Goal: Transaction & Acquisition: Purchase product/service

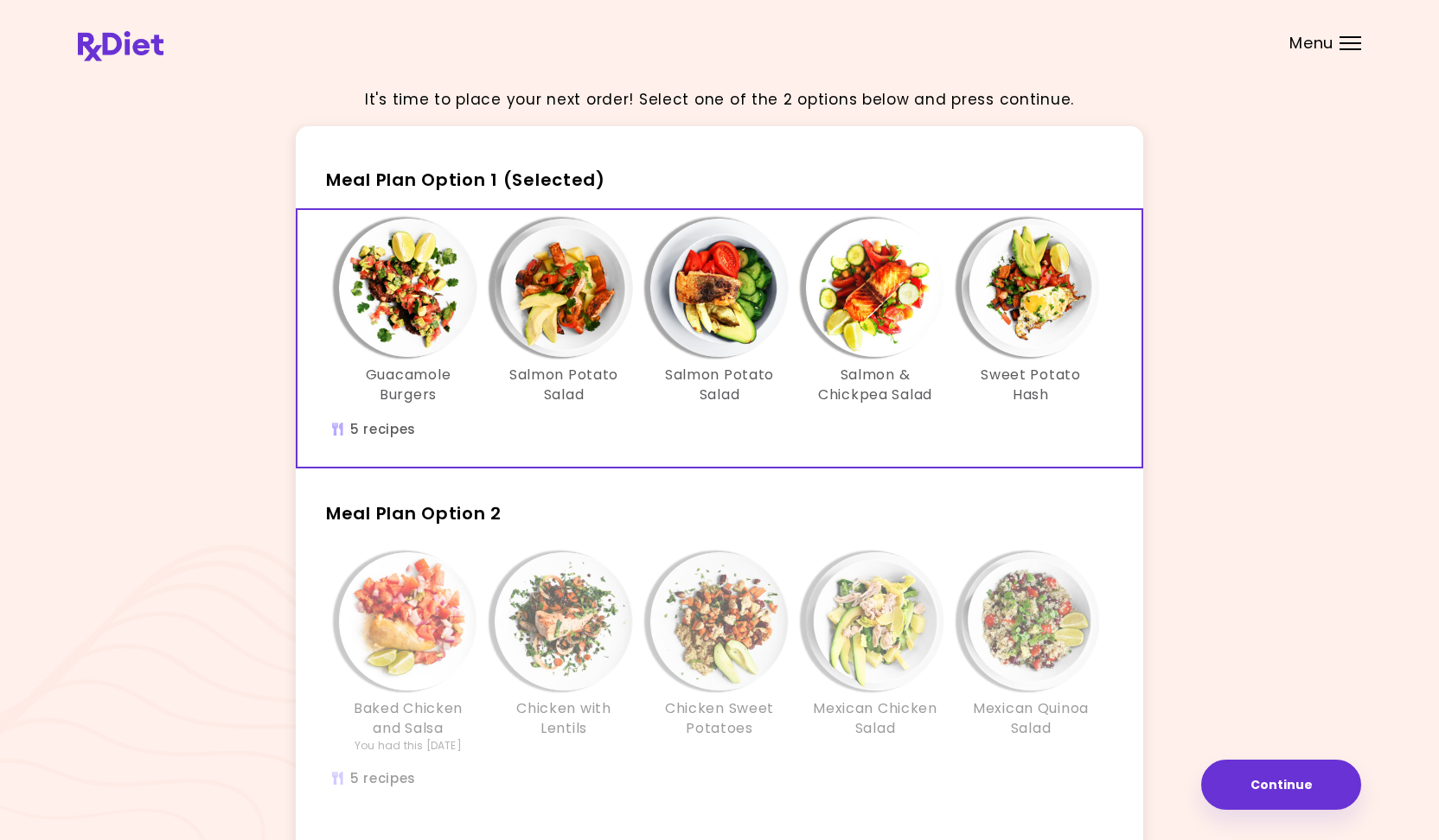
click at [1346, 44] on div "Menu" at bounding box center [1350, 43] width 21 height 13
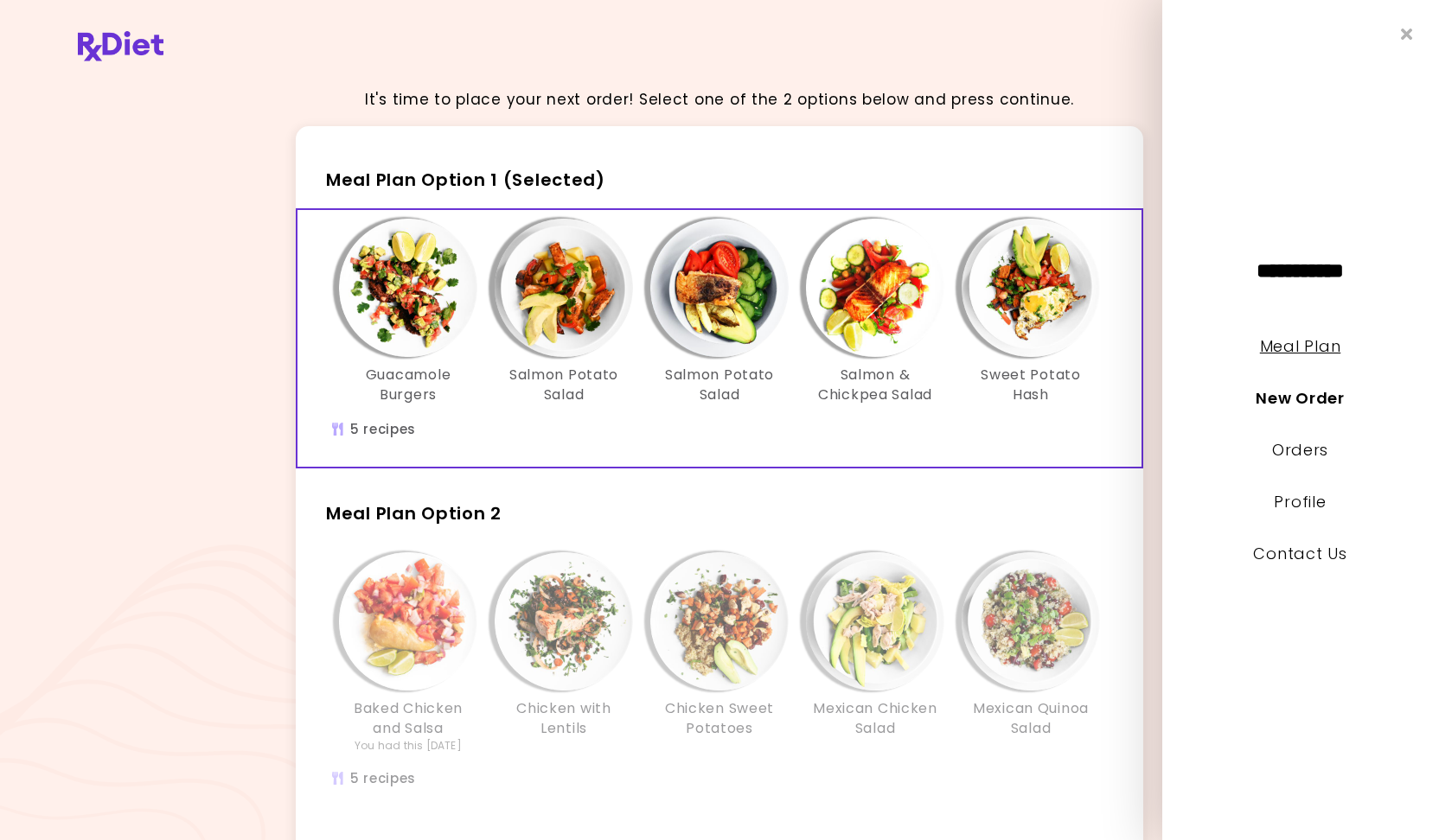
click at [1298, 340] on link "Meal Plan" at bounding box center [1300, 346] width 81 height 21
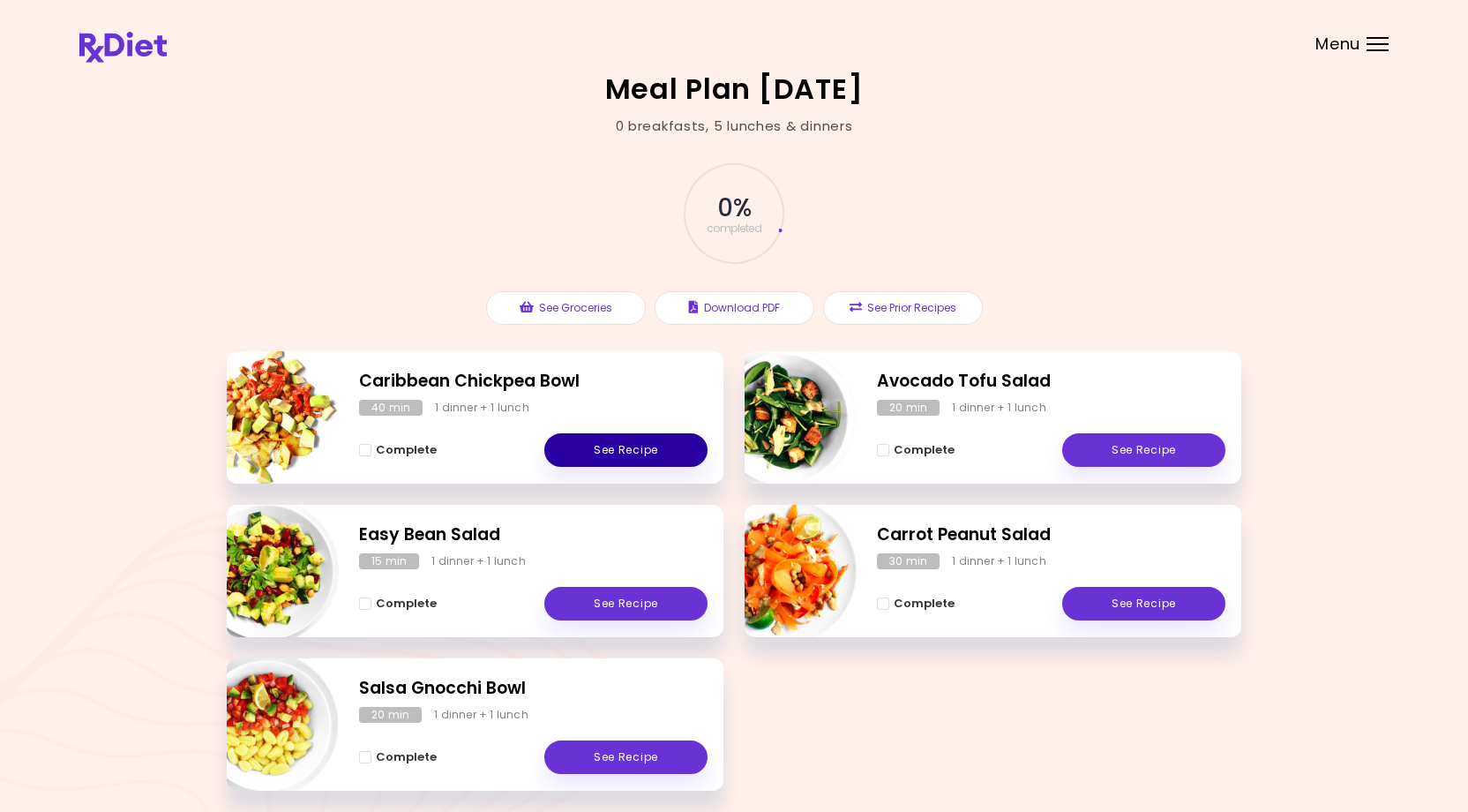
click at [615, 448] on link "See Recipe" at bounding box center [625, 450] width 163 height 33
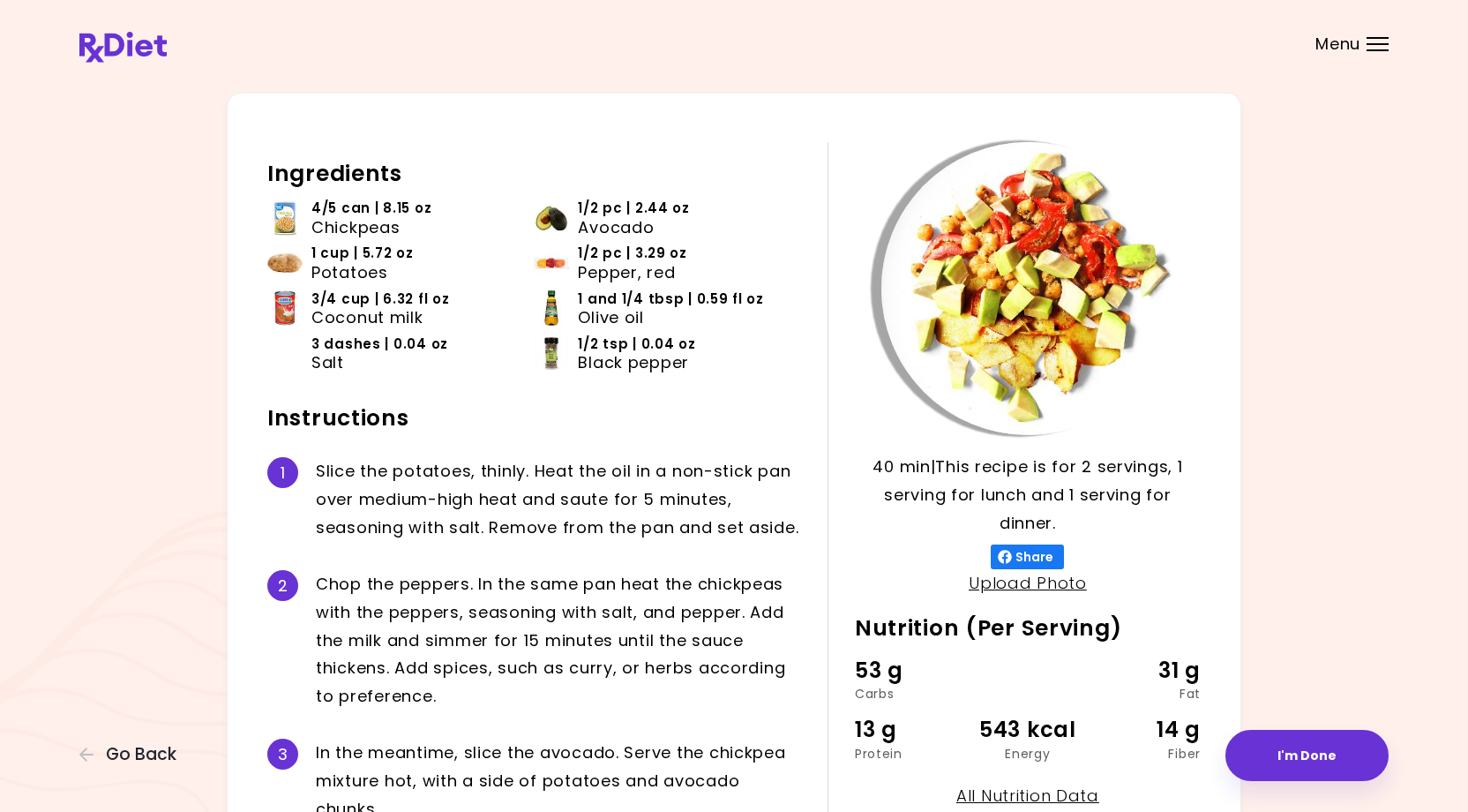
scroll to position [31, 0]
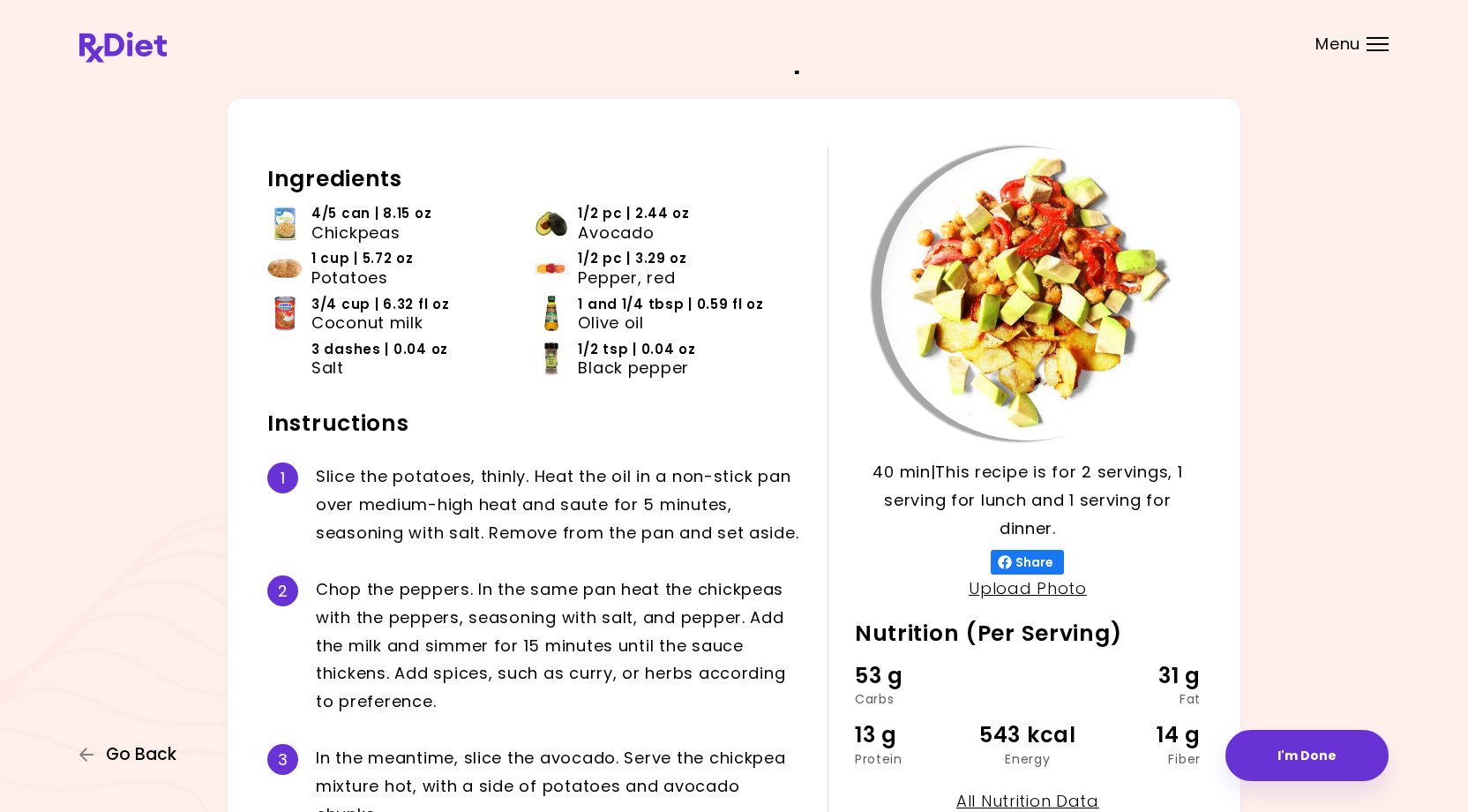
click at [117, 753] on span "Go Back" at bounding box center [141, 754] width 71 height 20
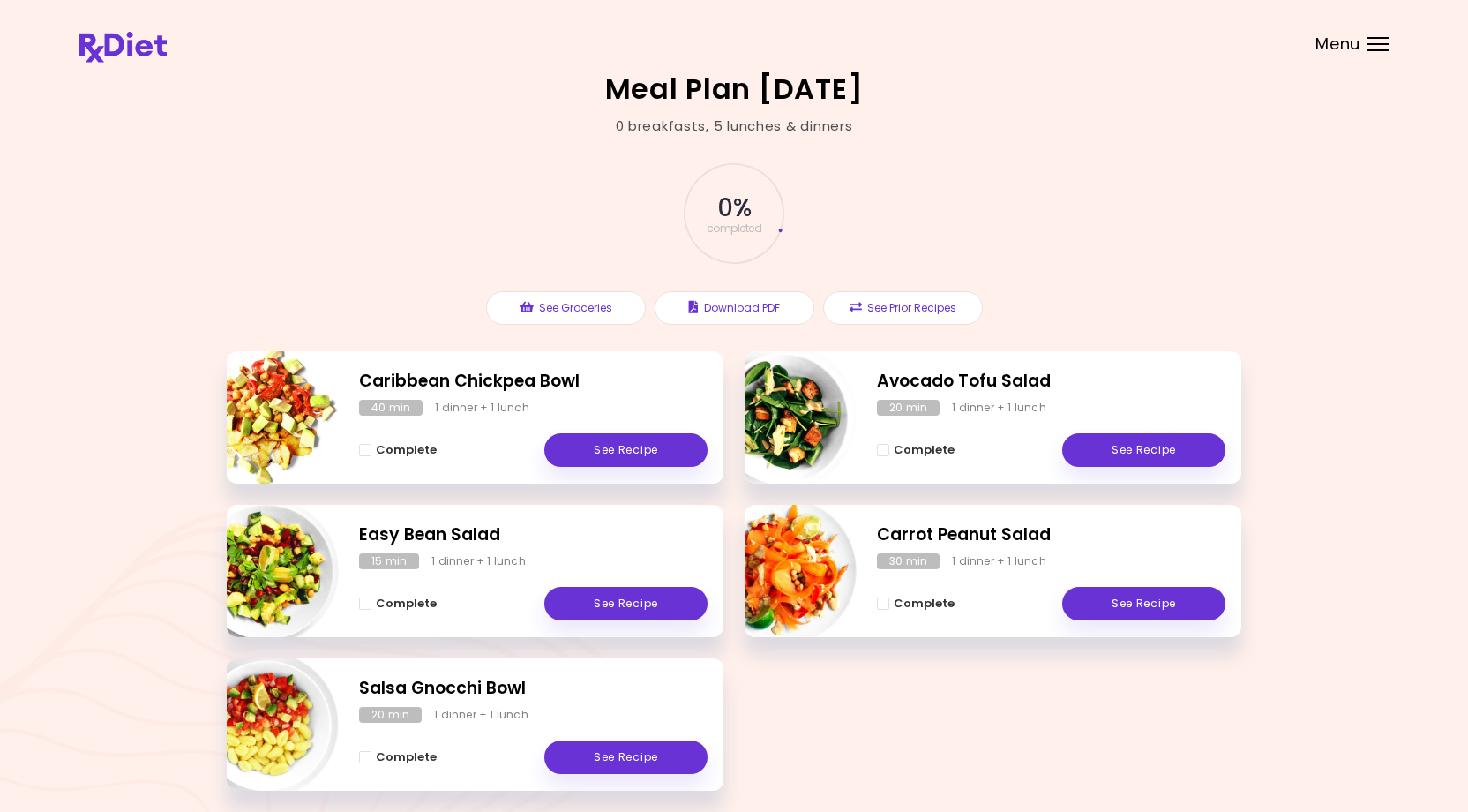
click at [1379, 41] on div "Menu" at bounding box center [1378, 44] width 22 height 14
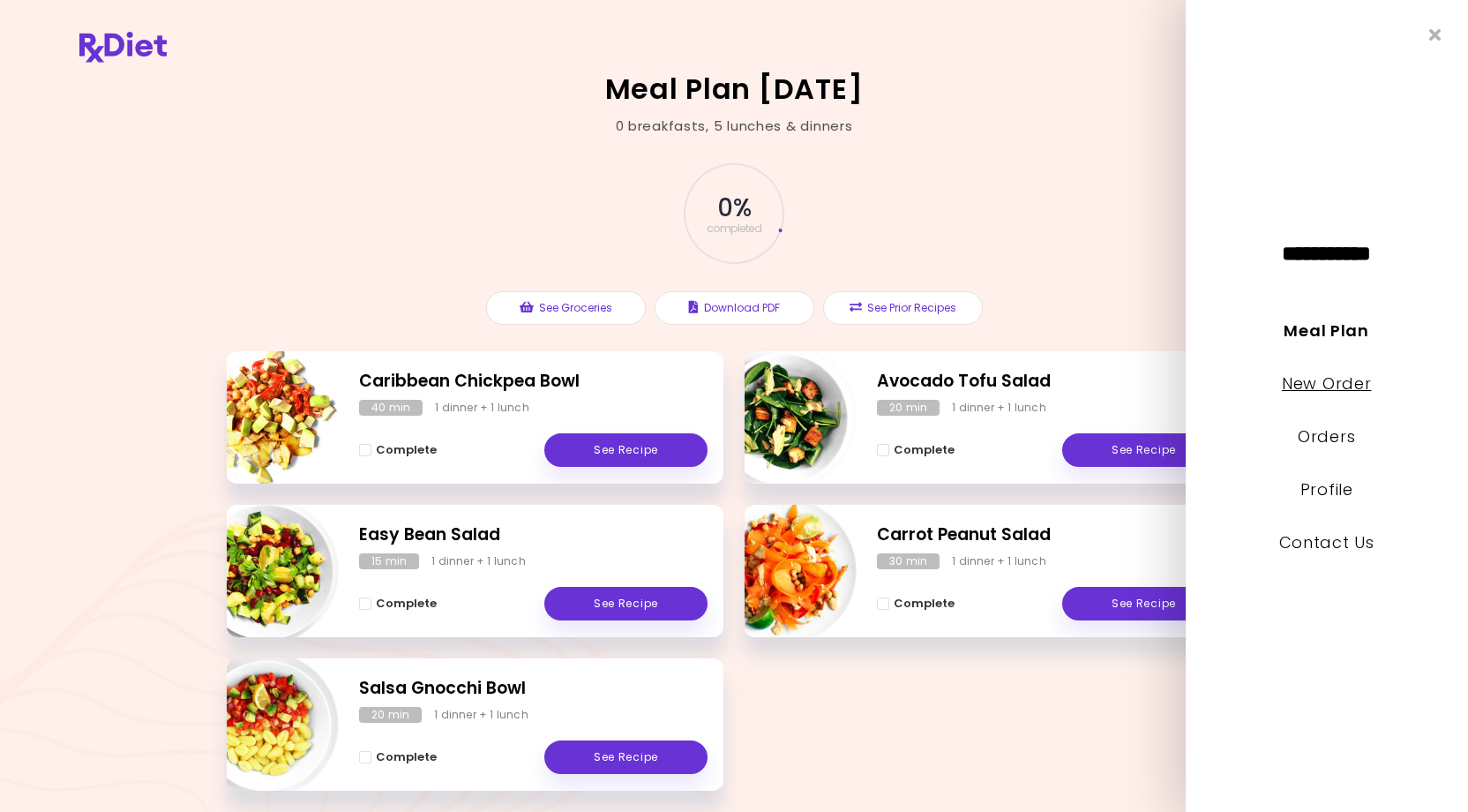
click at [1316, 381] on link "New Order" at bounding box center [1326, 383] width 89 height 22
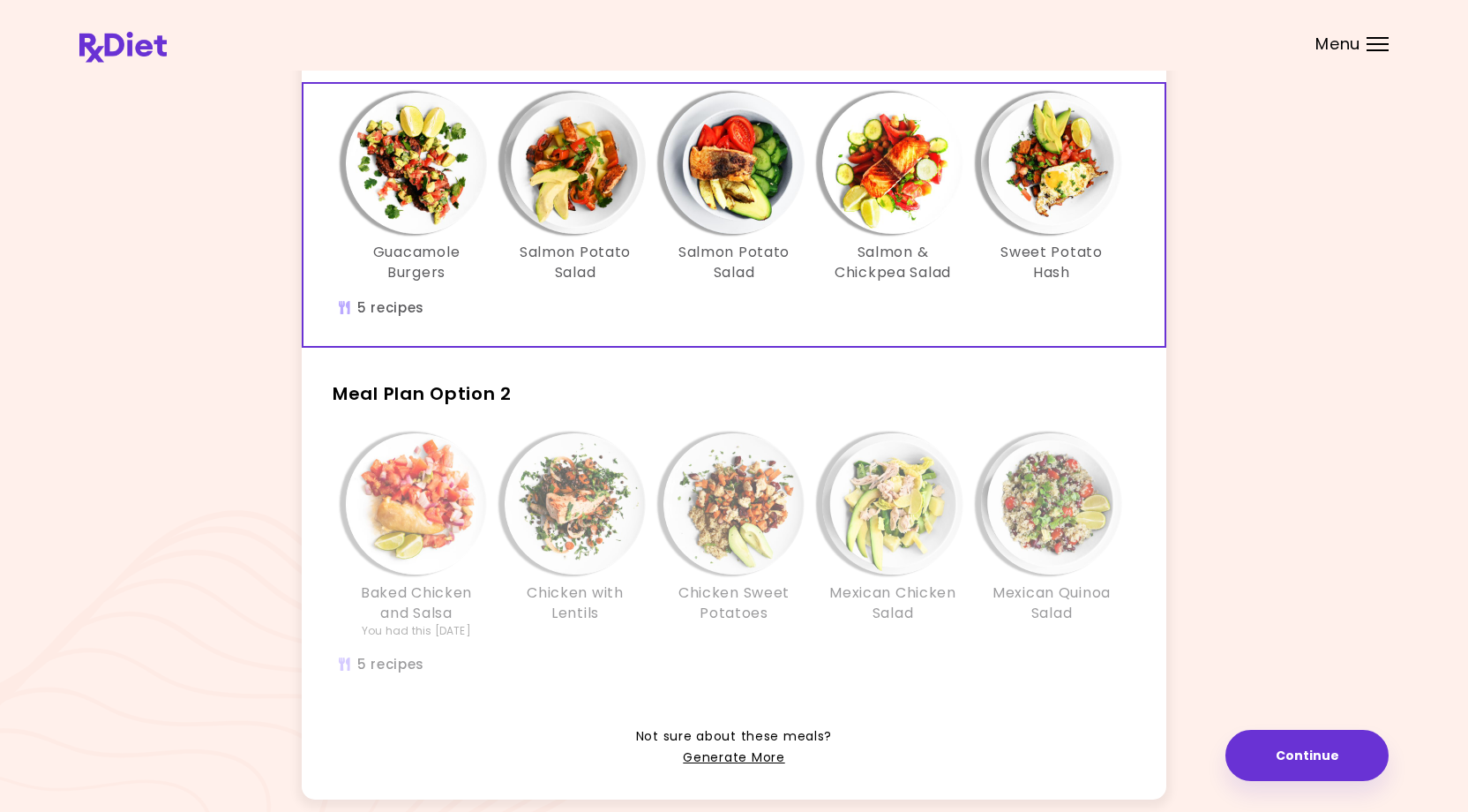
scroll to position [166, 0]
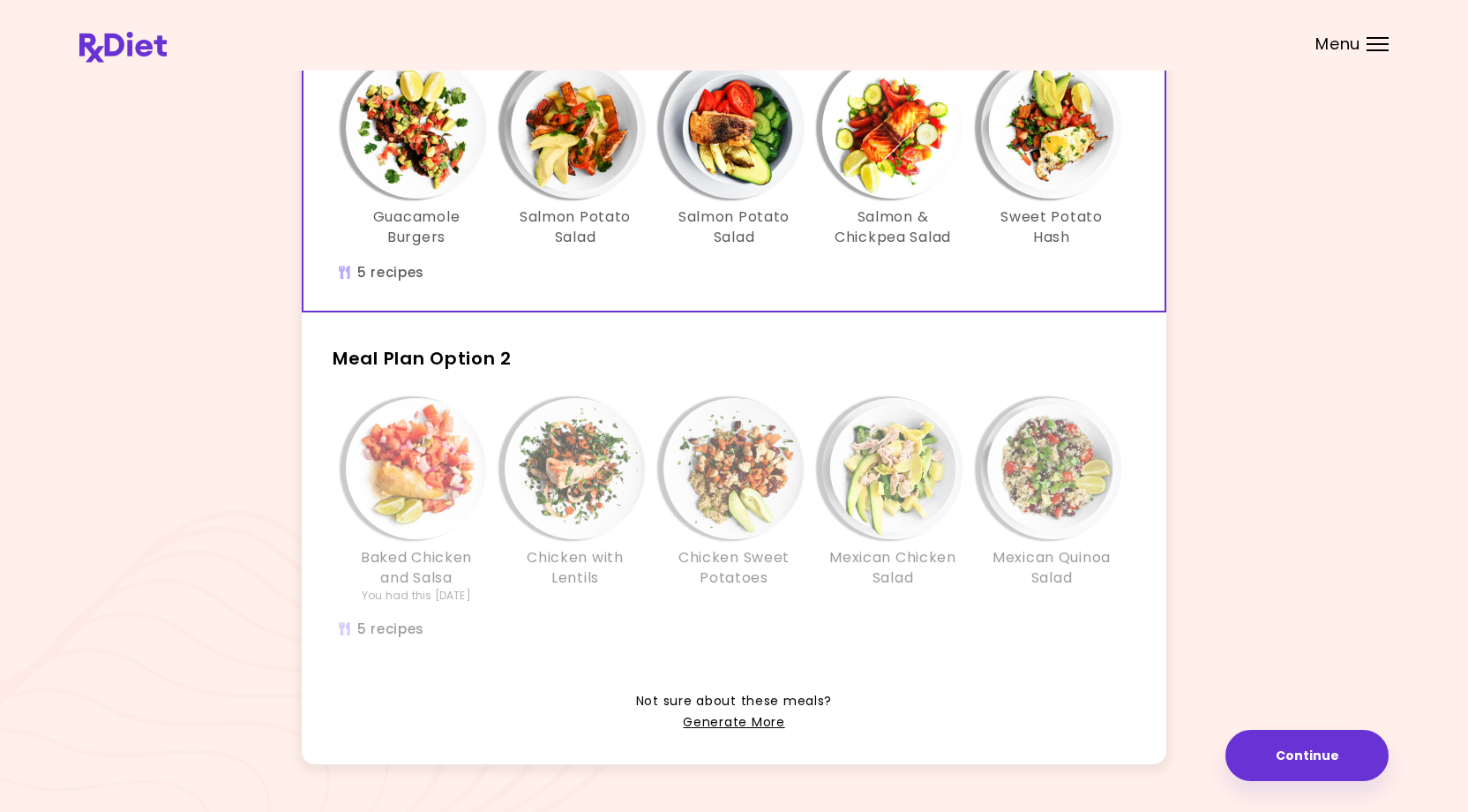
click at [579, 437] on img "Info - Chicken with Lentils - Meal Plan Option 2" at bounding box center [575, 468] width 141 height 141
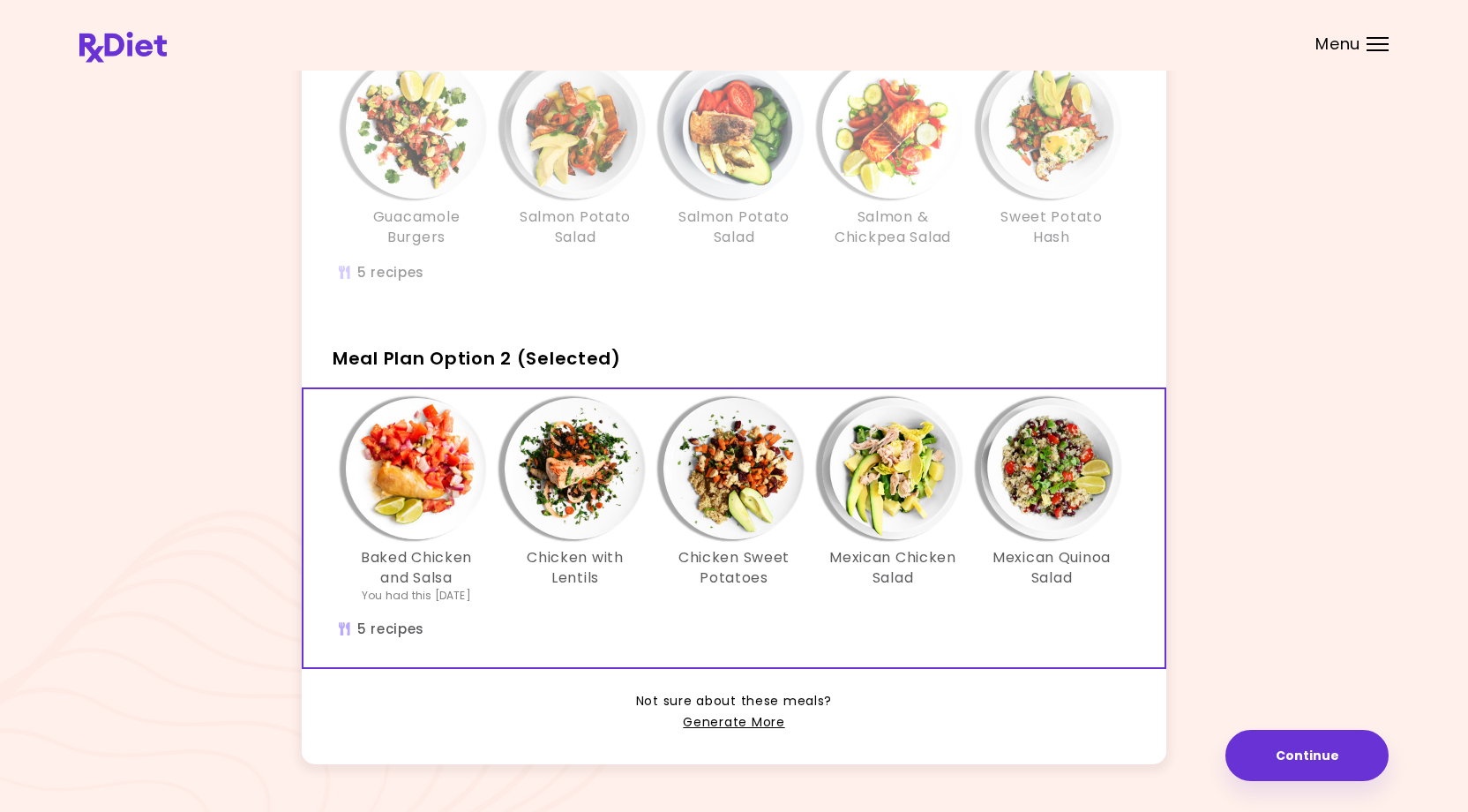
click at [580, 161] on img "Info - Salmon Potato Salad - Meal Plan Option 1" at bounding box center [575, 128] width 141 height 141
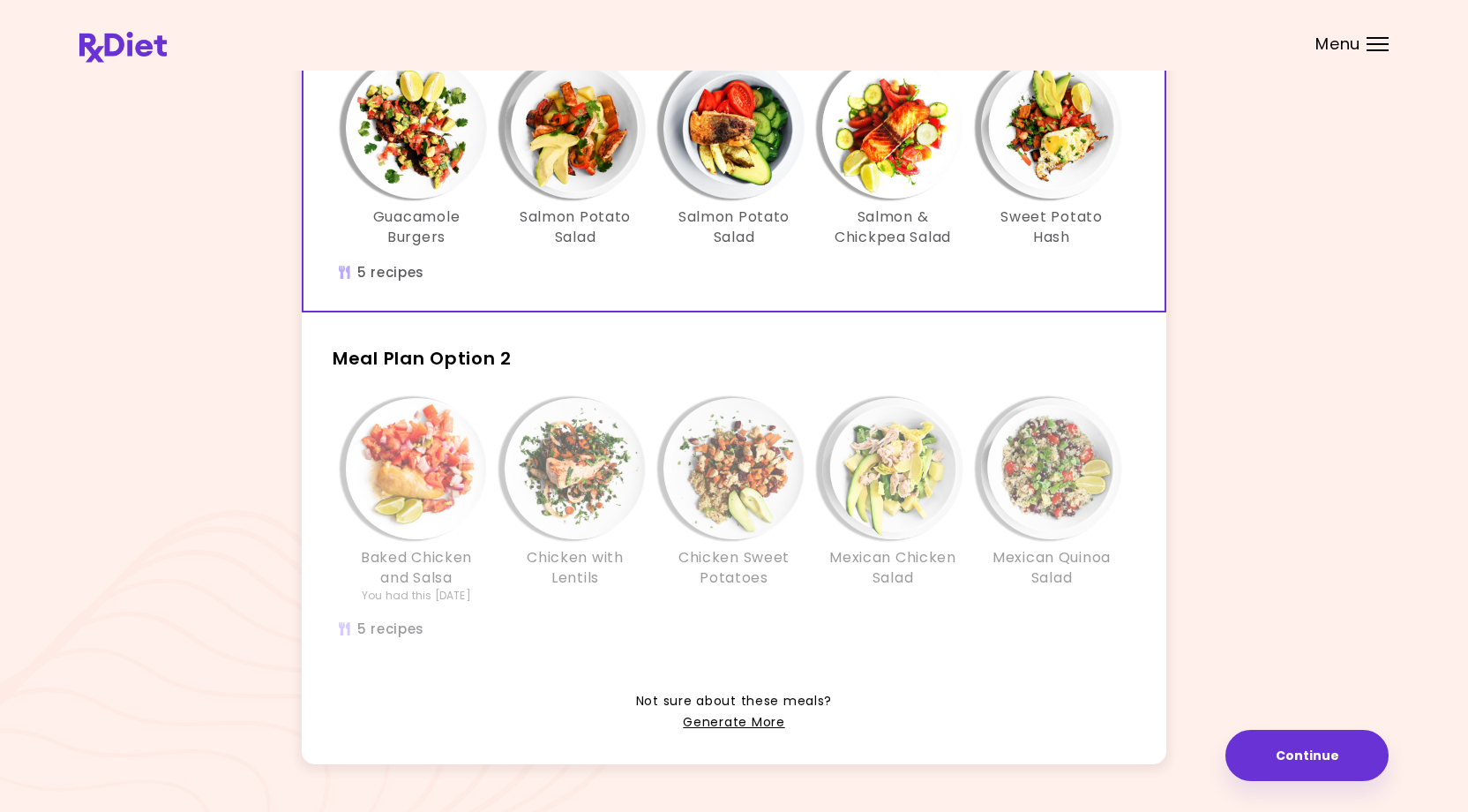
click at [582, 473] on img "Info - Chicken with Lentils - Meal Plan Option 2" at bounding box center [575, 468] width 141 height 141
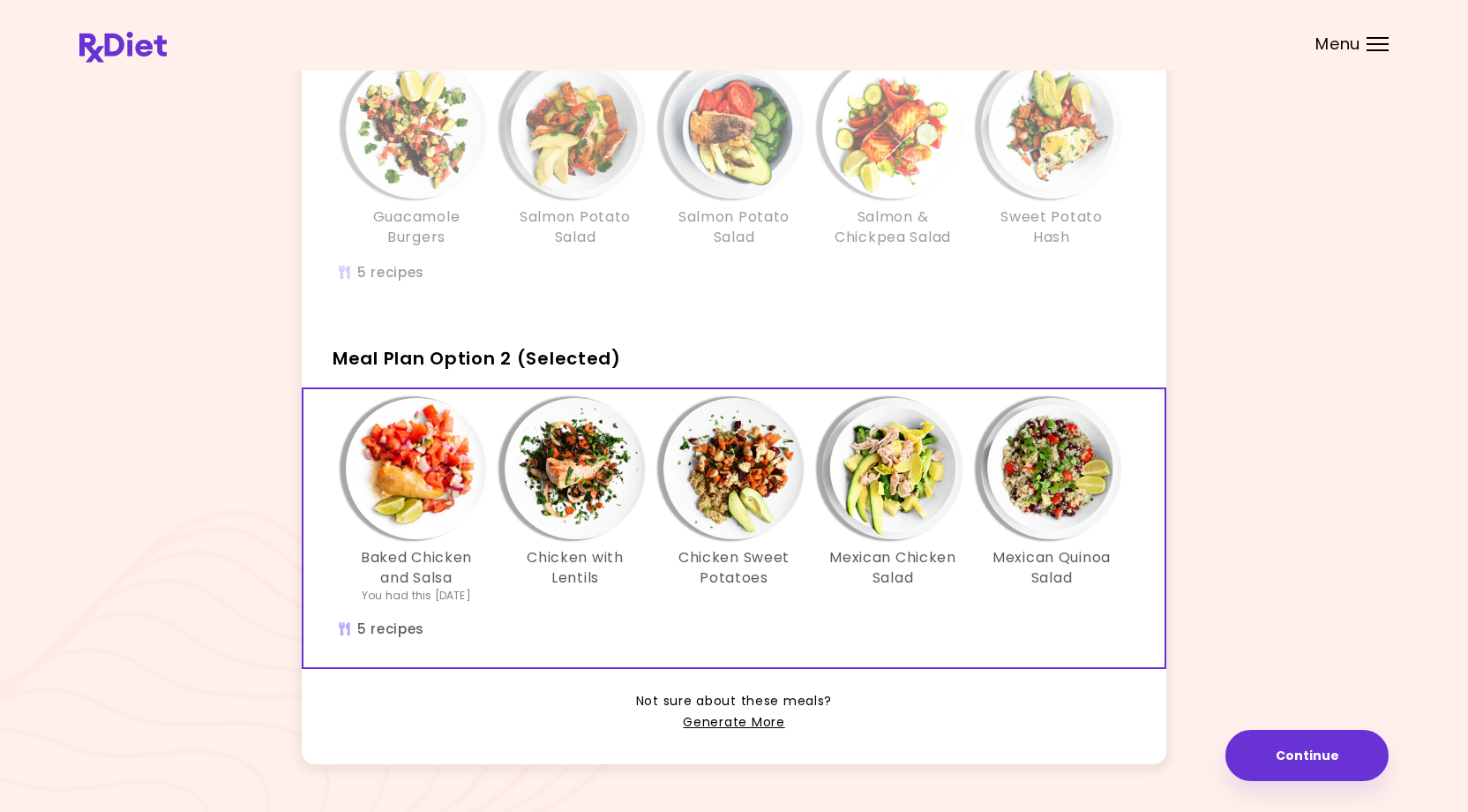
scroll to position [213, 0]
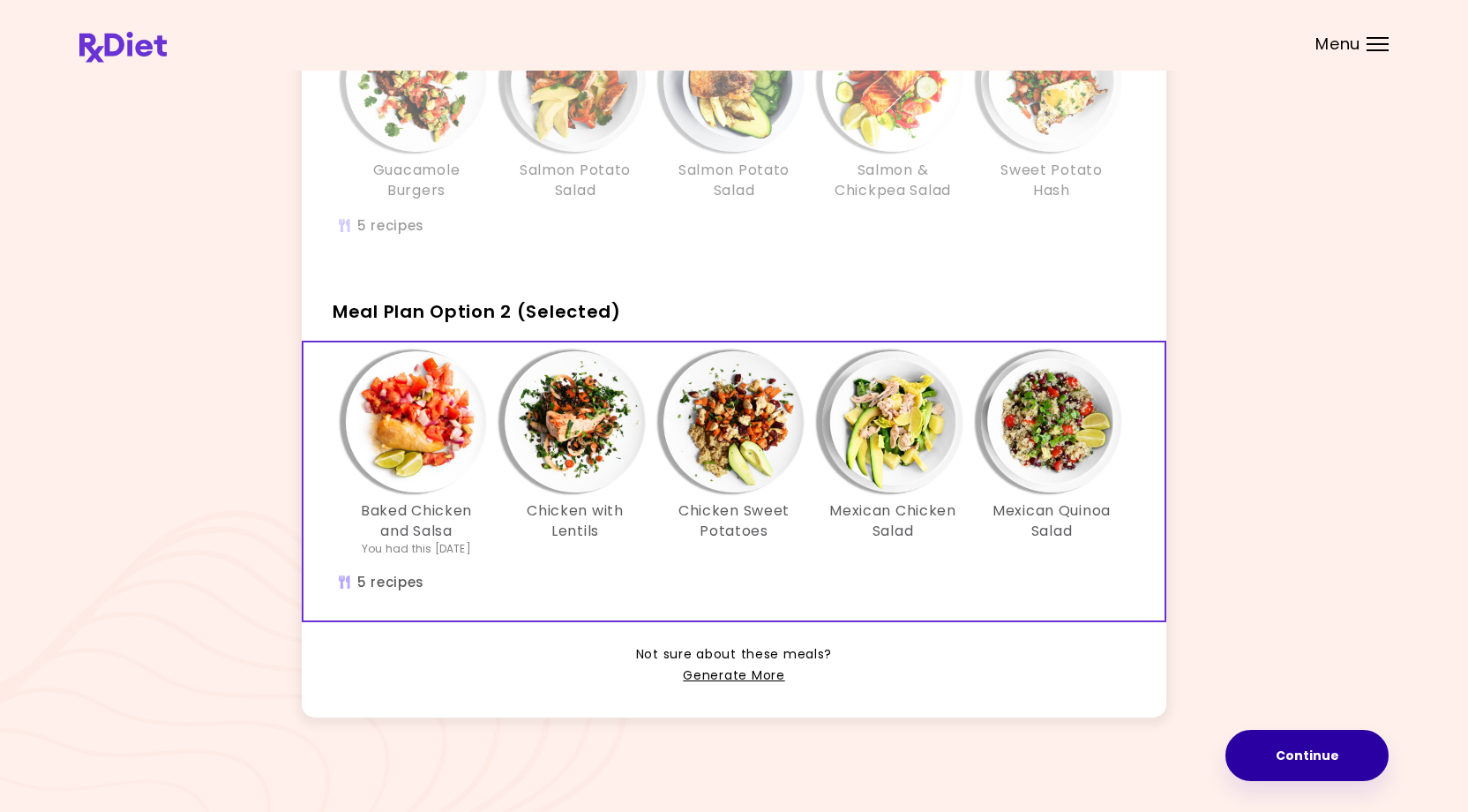
click at [1317, 734] on button "Continue" at bounding box center [1307, 755] width 163 height 51
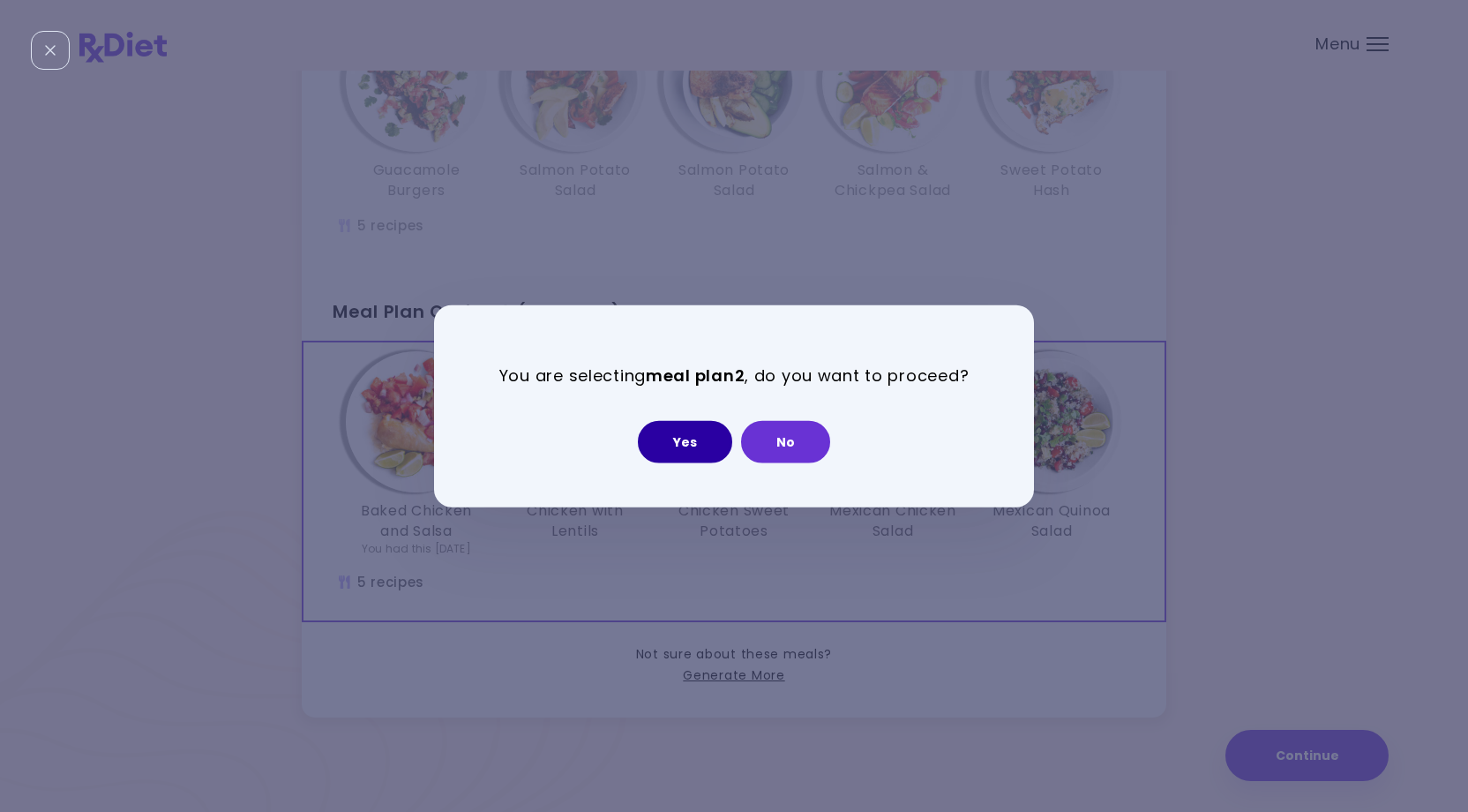
click at [681, 437] on button "Yes" at bounding box center [685, 441] width 94 height 42
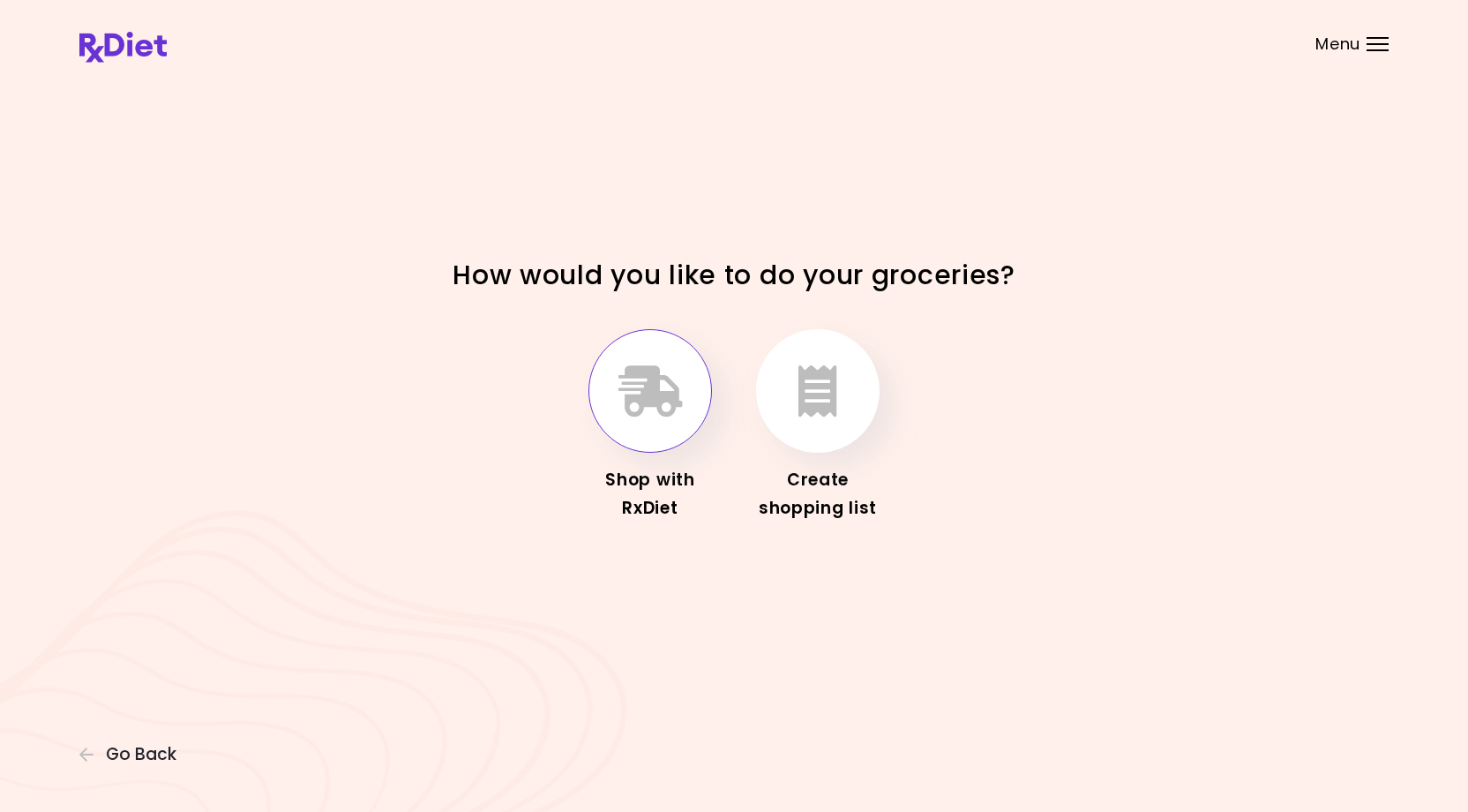
click at [638, 415] on icon "button" at bounding box center [651, 391] width 65 height 51
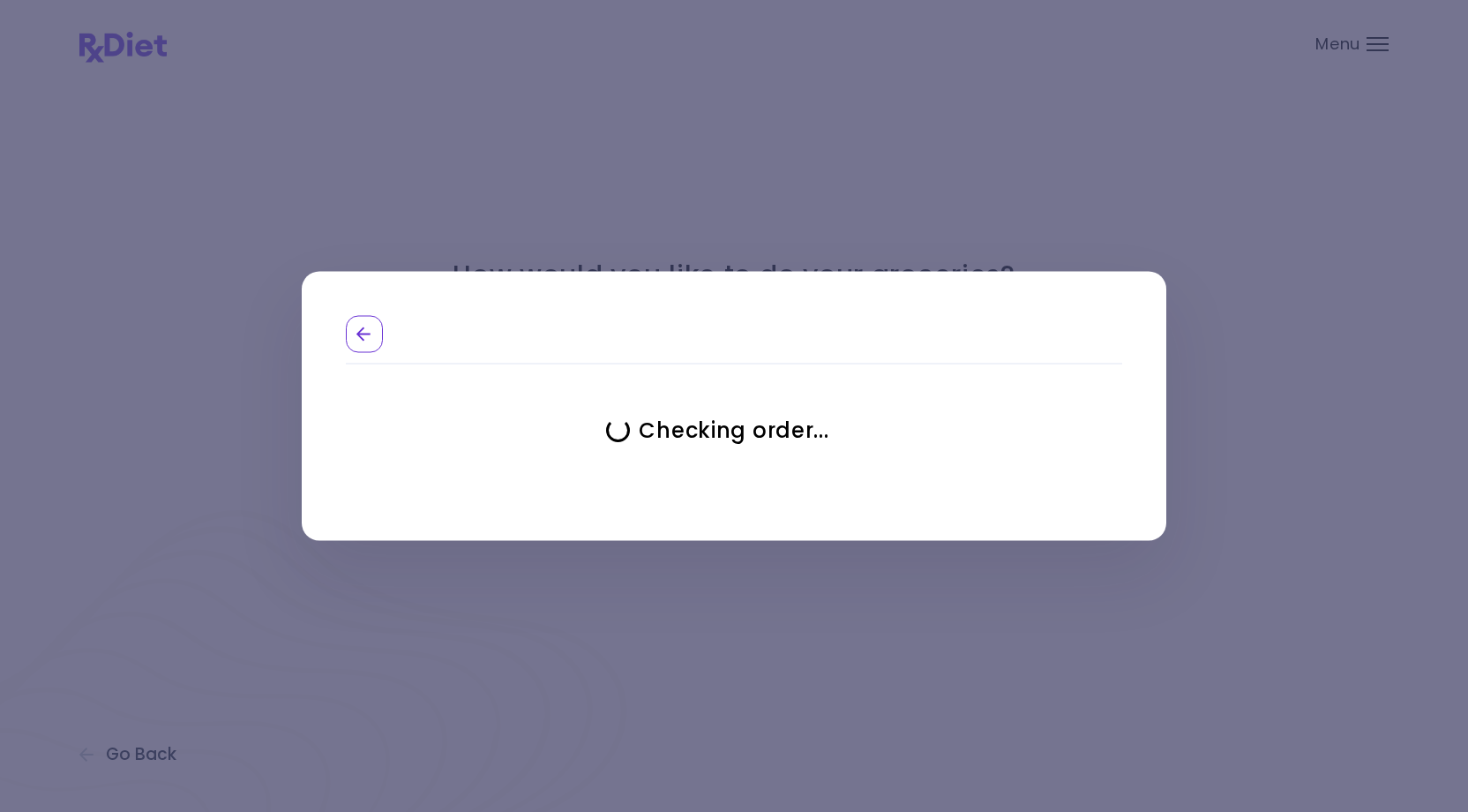
select select "**********"
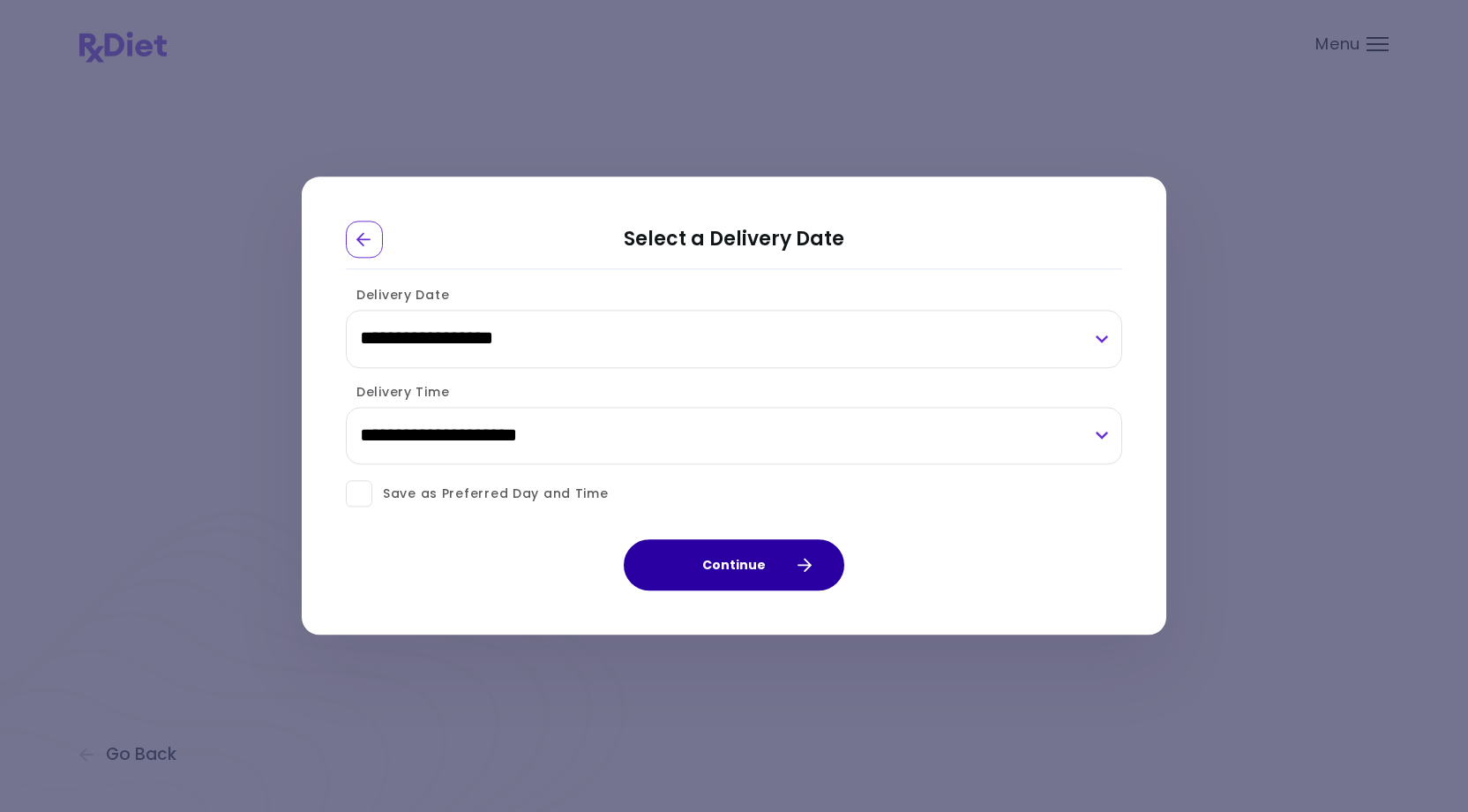
click at [742, 557] on button "Continue" at bounding box center [734, 566] width 221 height 51
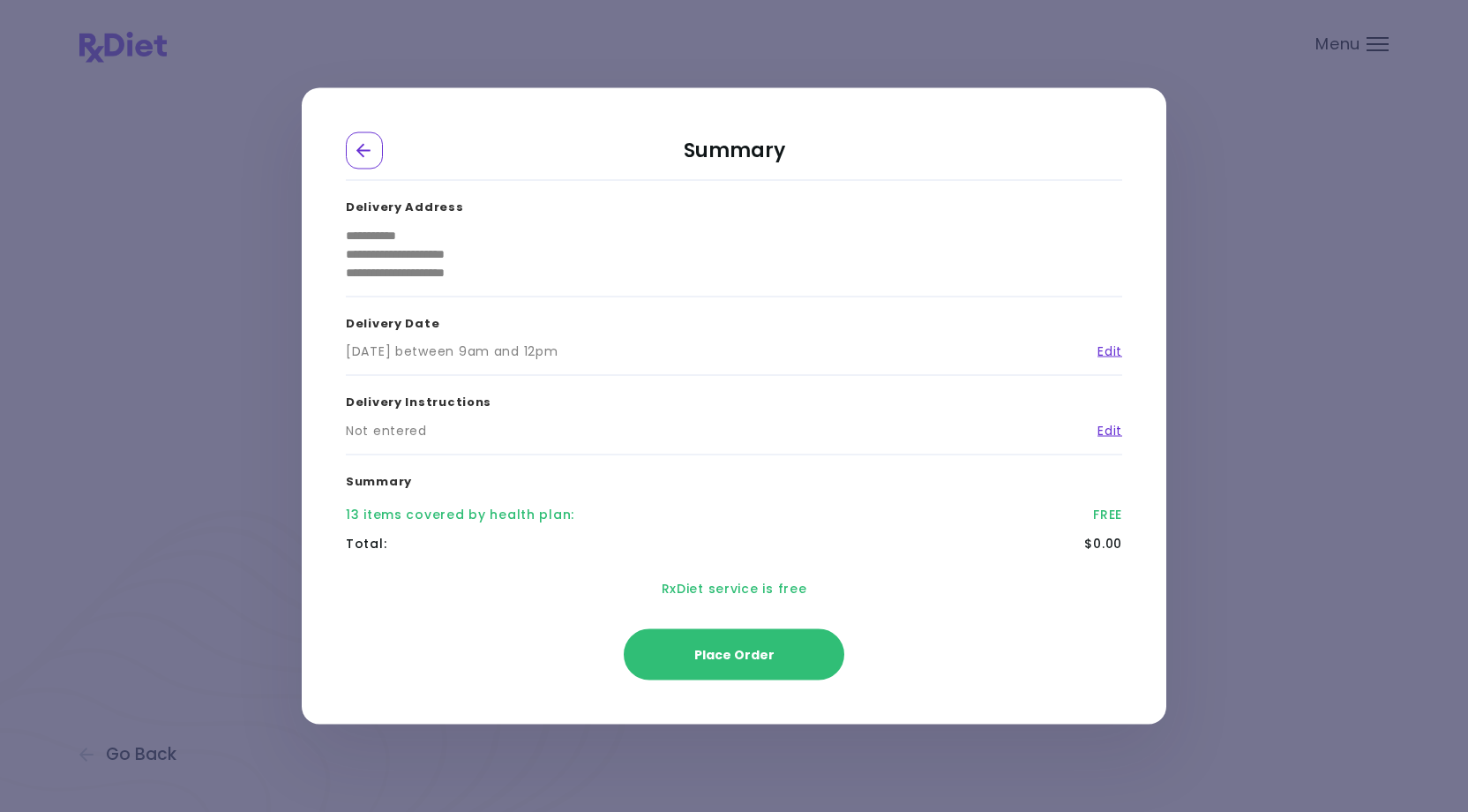
click at [1264, 239] on div "**********" at bounding box center [734, 406] width 1468 height 812
click at [372, 135] on div "Go Back" at bounding box center [364, 151] width 37 height 37
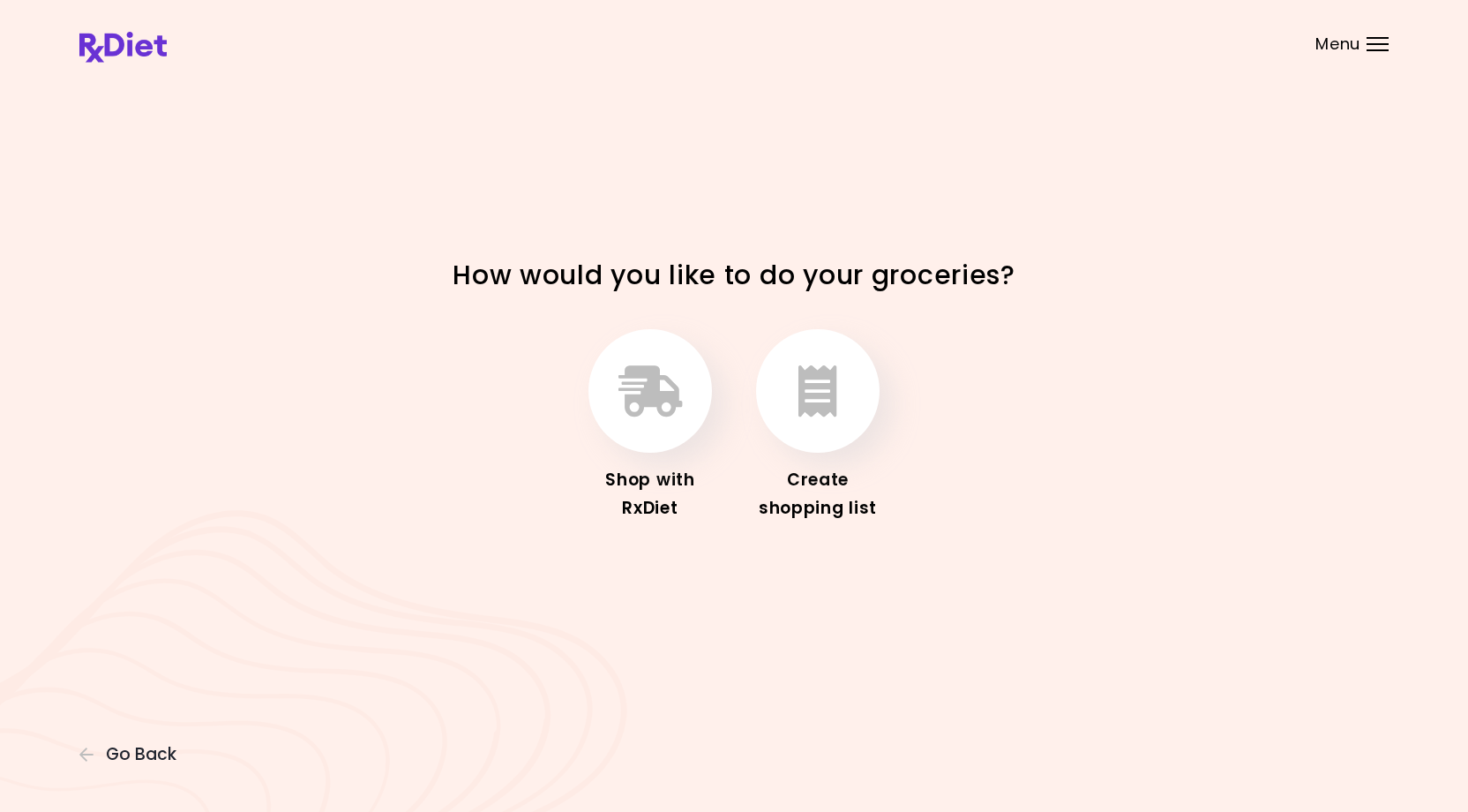
click at [1374, 44] on div at bounding box center [1378, 44] width 22 height 2
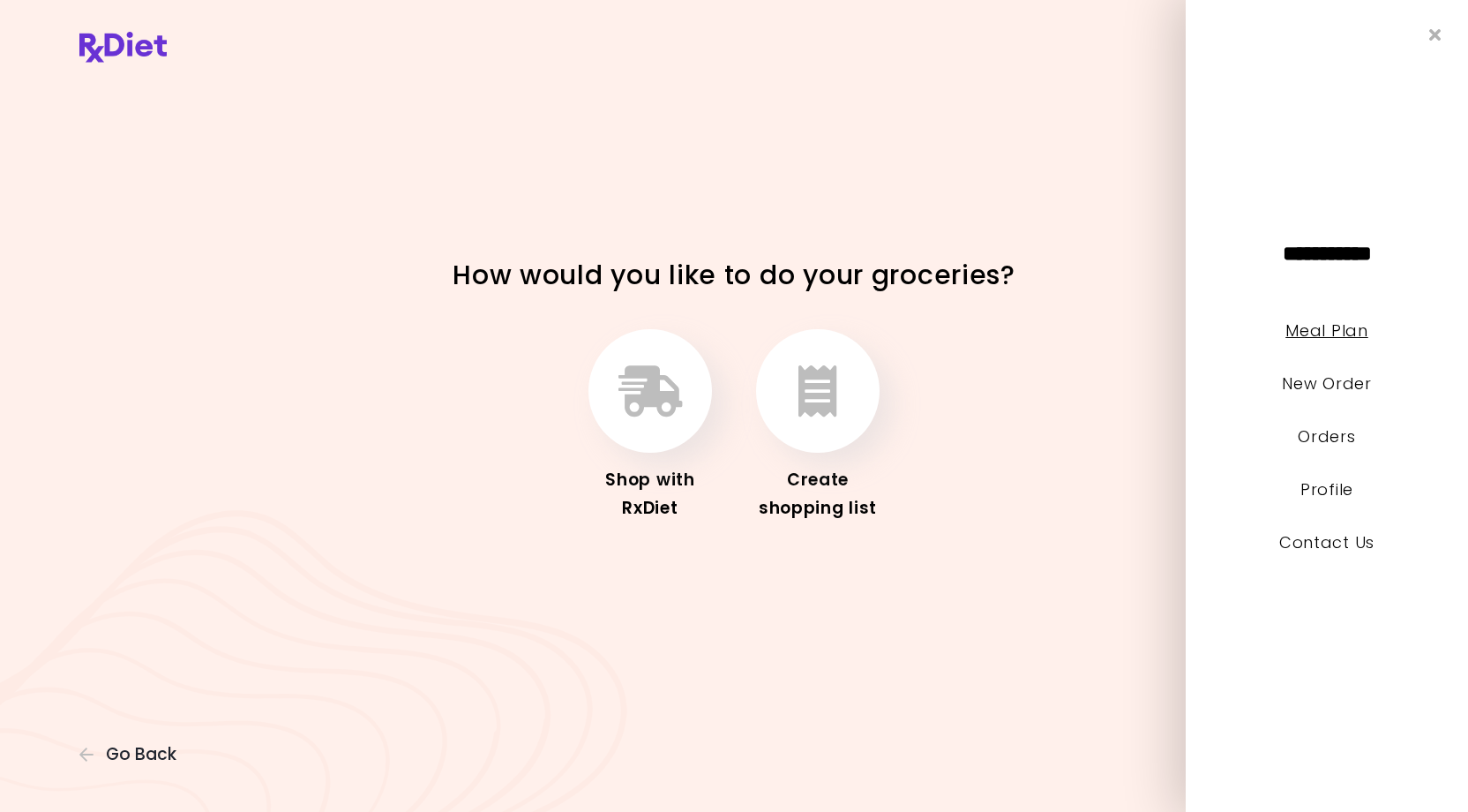
click at [1317, 342] on link "Meal Plan" at bounding box center [1327, 330] width 82 height 22
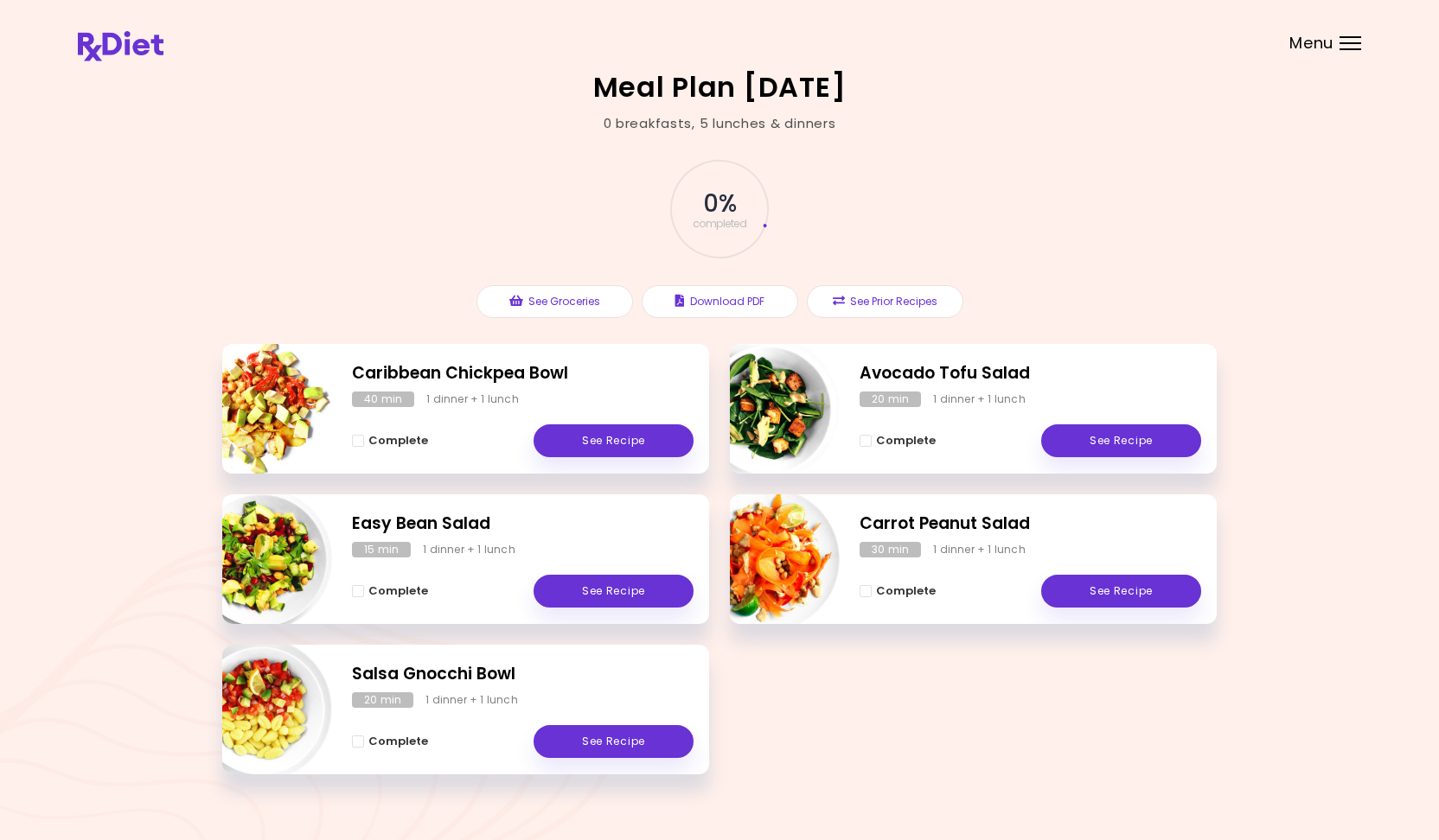
click at [1348, 44] on div "Menu" at bounding box center [1350, 43] width 21 height 13
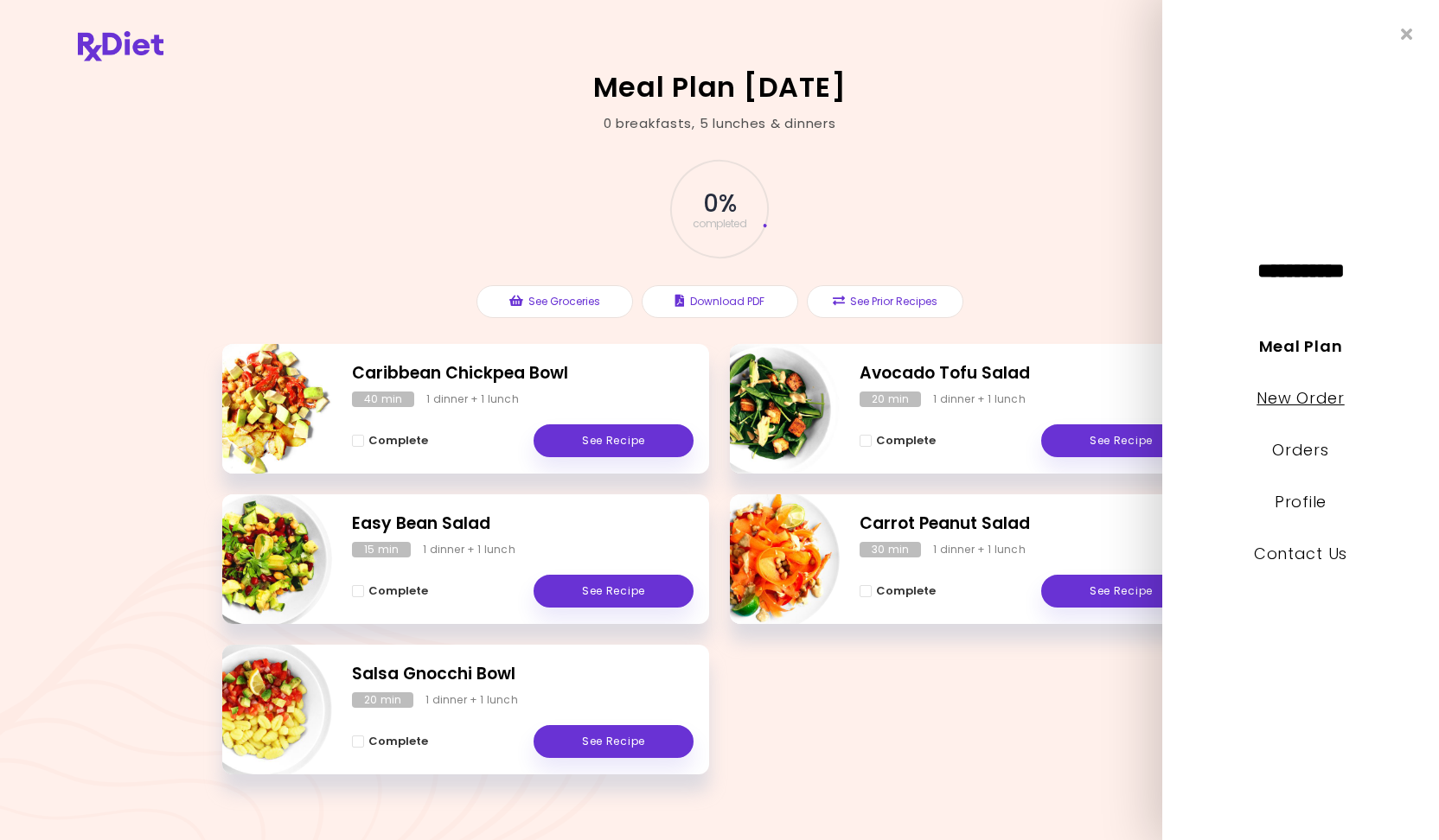
click at [1294, 404] on link "New Order" at bounding box center [1299, 398] width 88 height 21
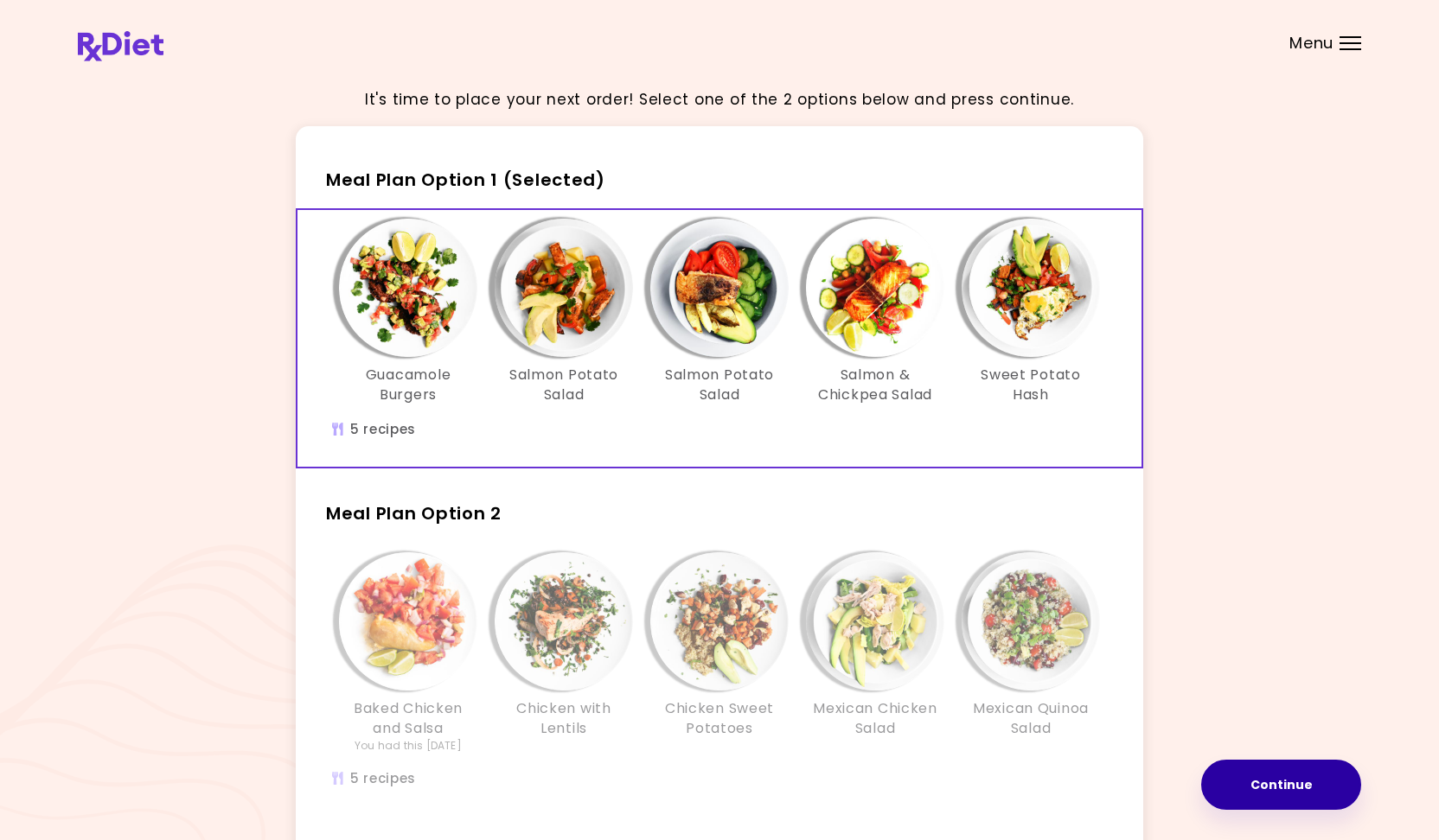
click at [1272, 792] on button "Continue" at bounding box center [1281, 785] width 160 height 50
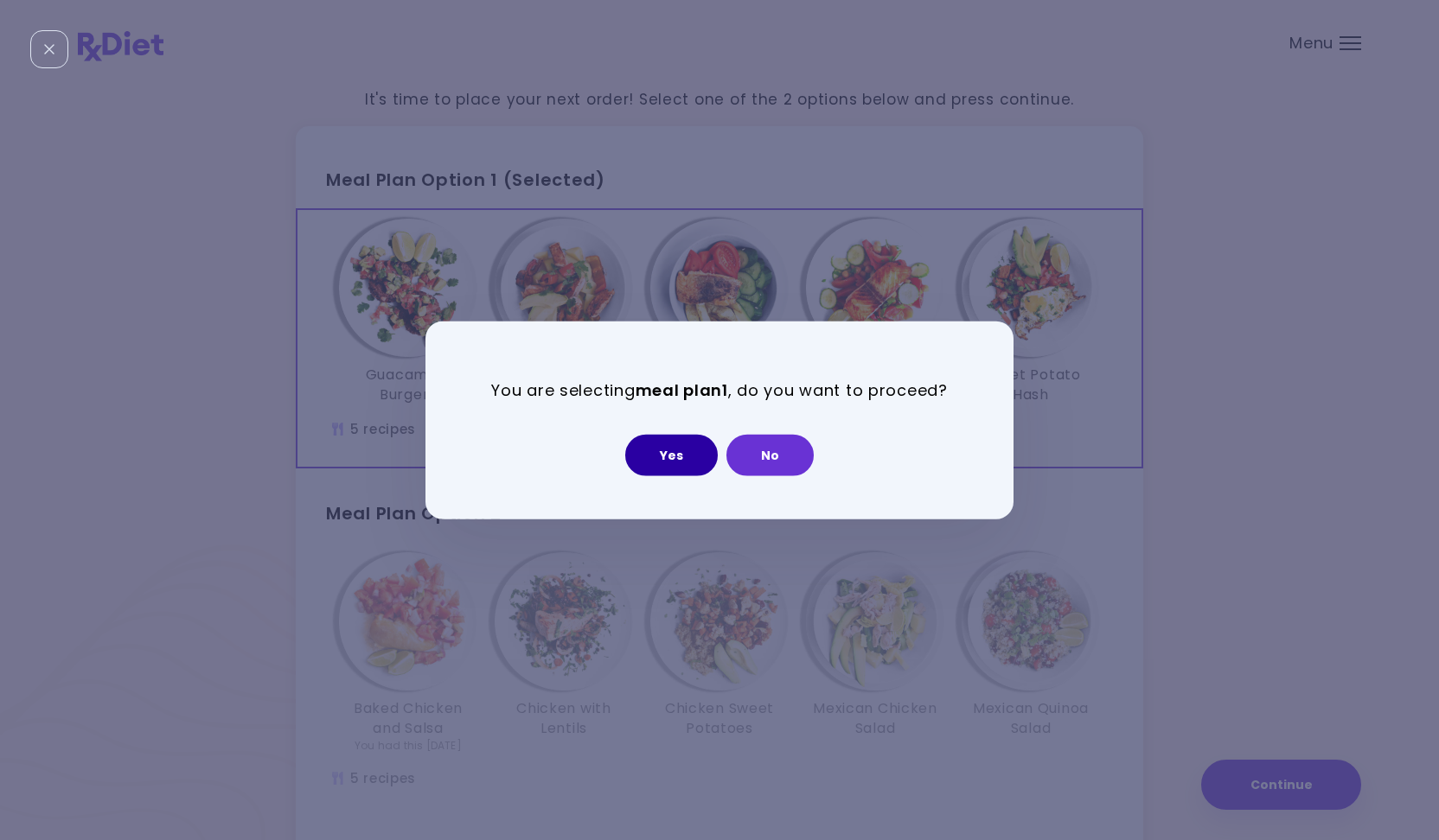
click at [669, 439] on button "Yes" at bounding box center [672, 454] width 92 height 41
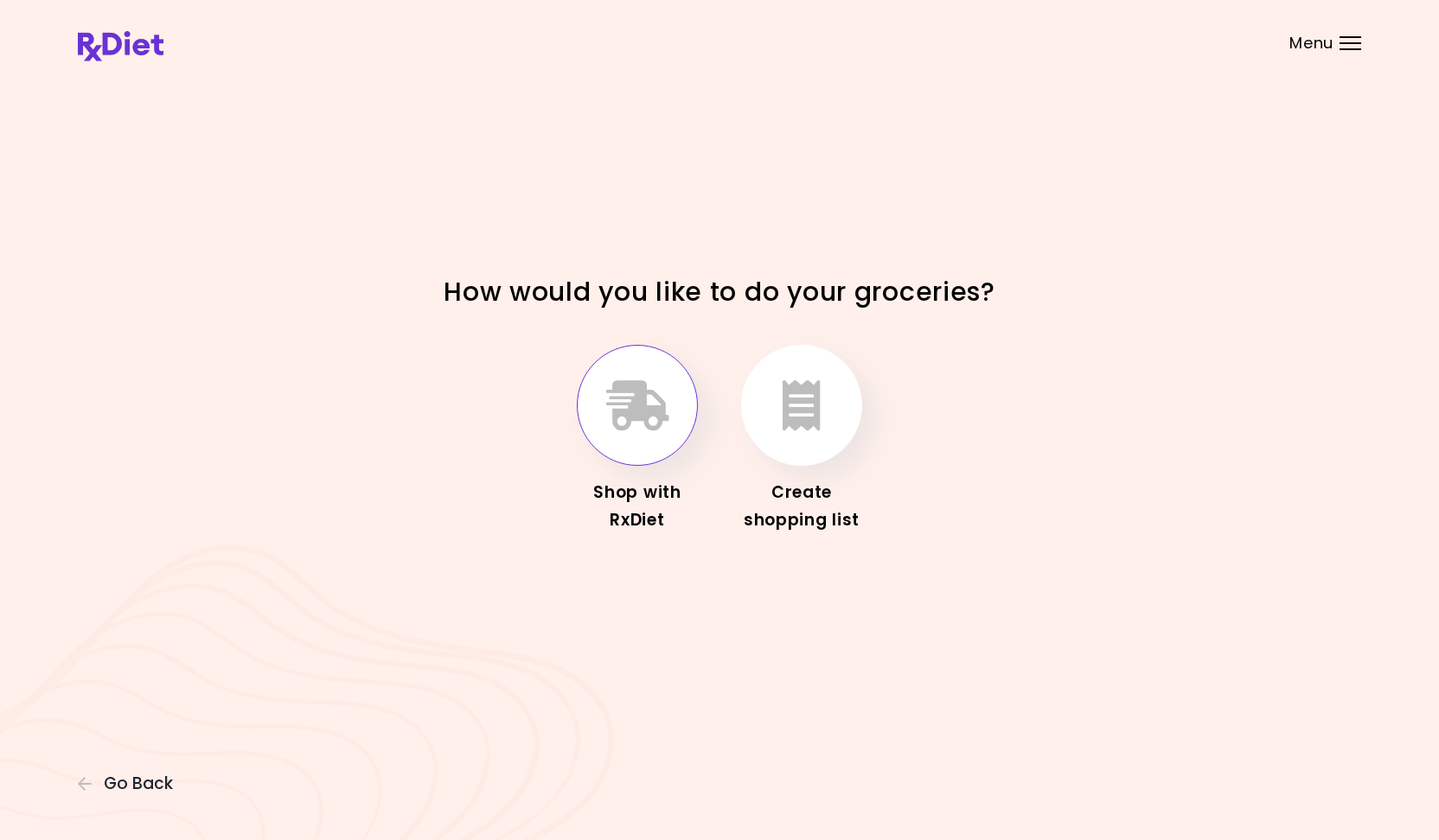
click at [649, 413] on icon "button" at bounding box center [638, 405] width 64 height 50
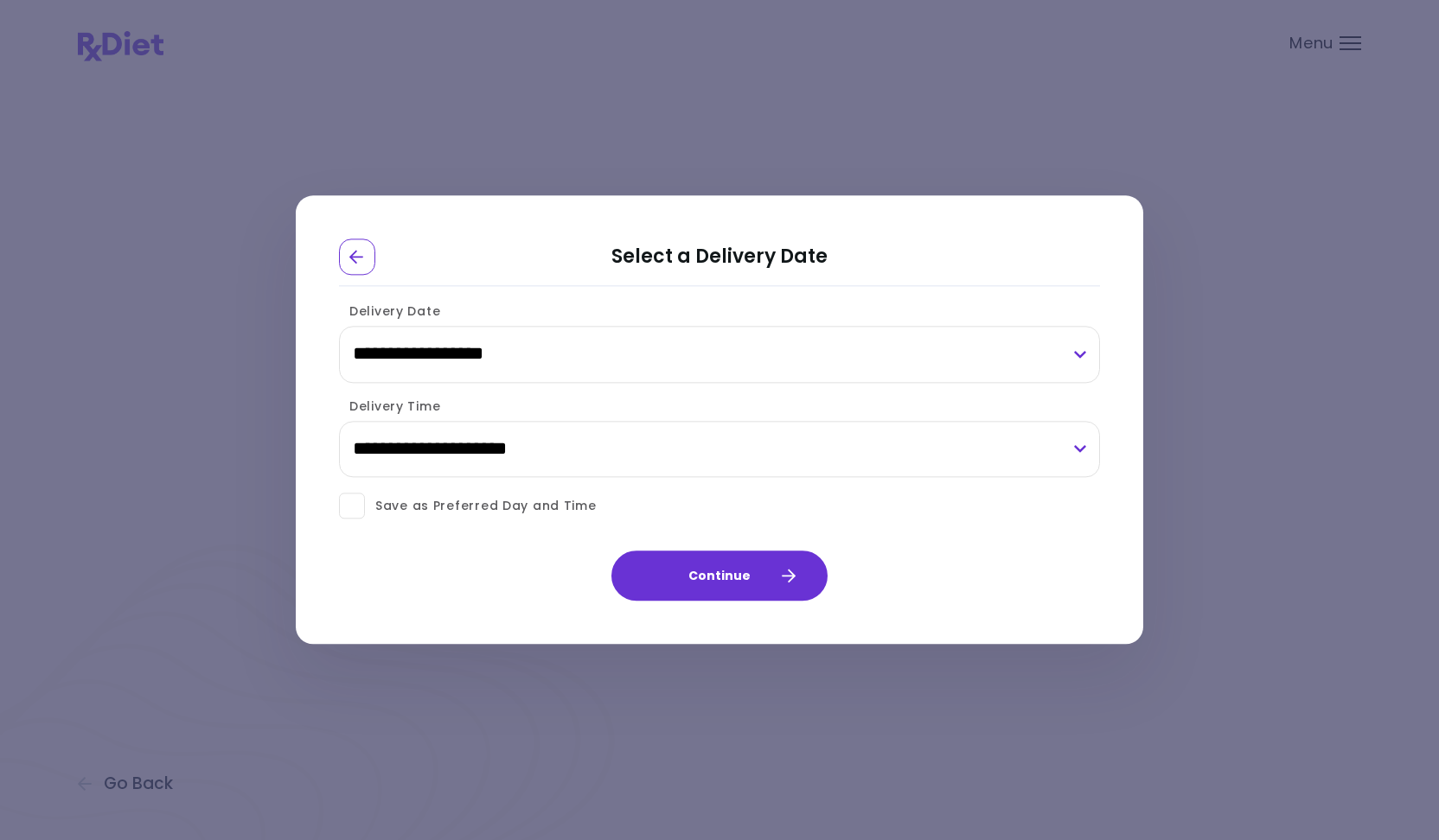
click at [728, 366] on select "**********" at bounding box center [719, 354] width 761 height 57
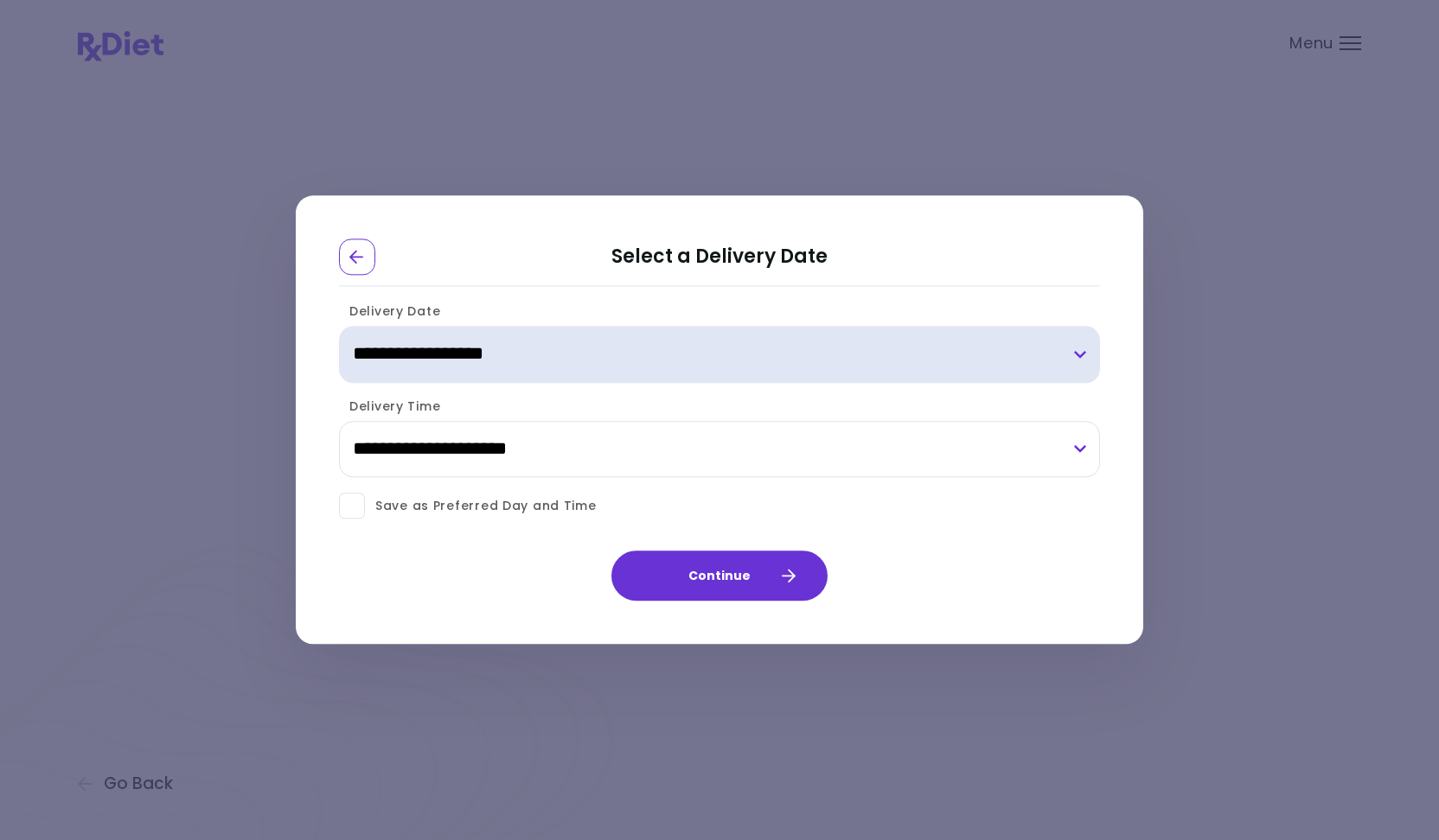
select select "**********"
click at [339, 326] on select "**********" at bounding box center [719, 354] width 761 height 57
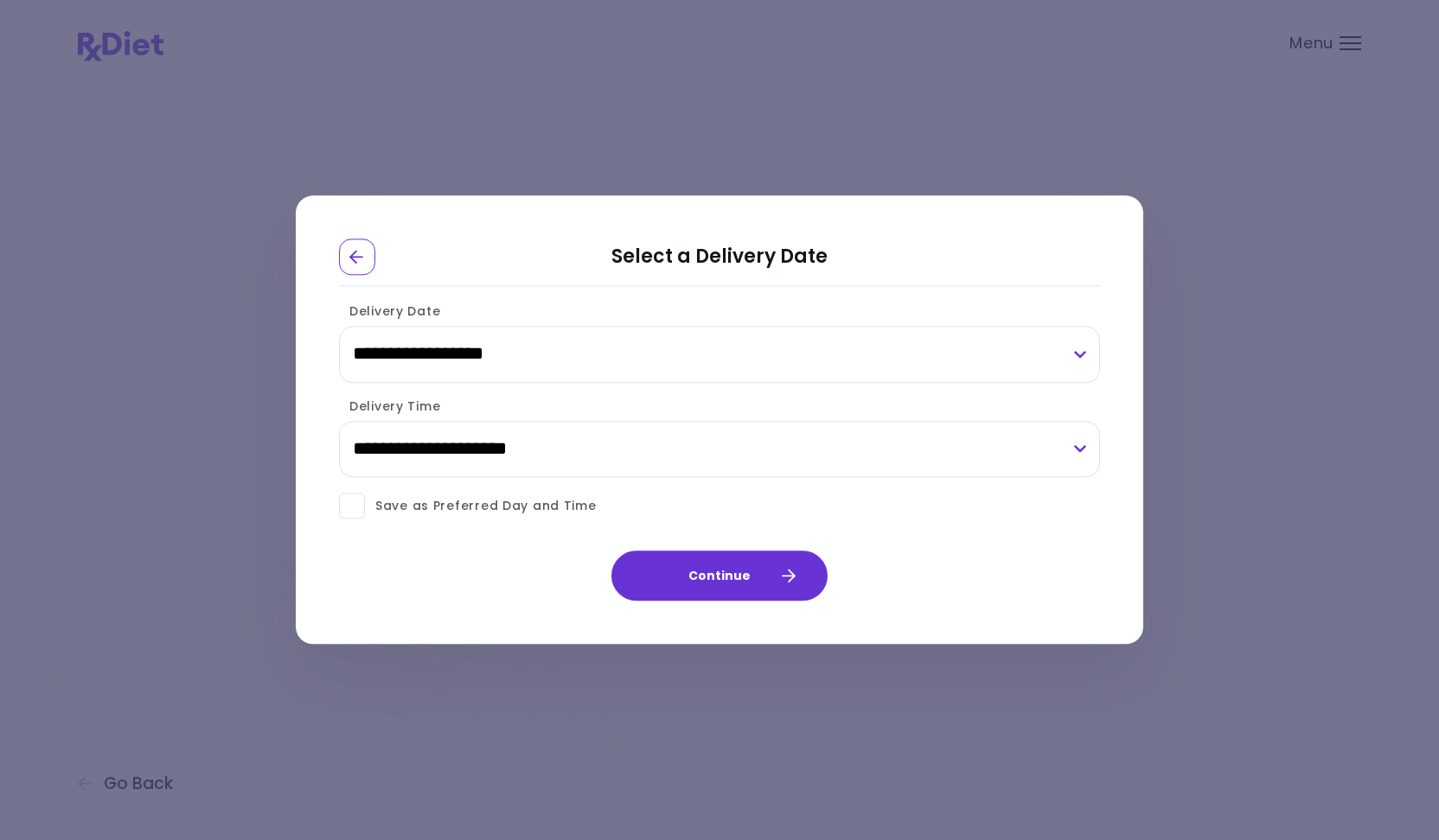
click at [513, 142] on div "**********" at bounding box center [719, 420] width 1439 height 840
click at [371, 252] on div "Go Back" at bounding box center [357, 257] width 37 height 37
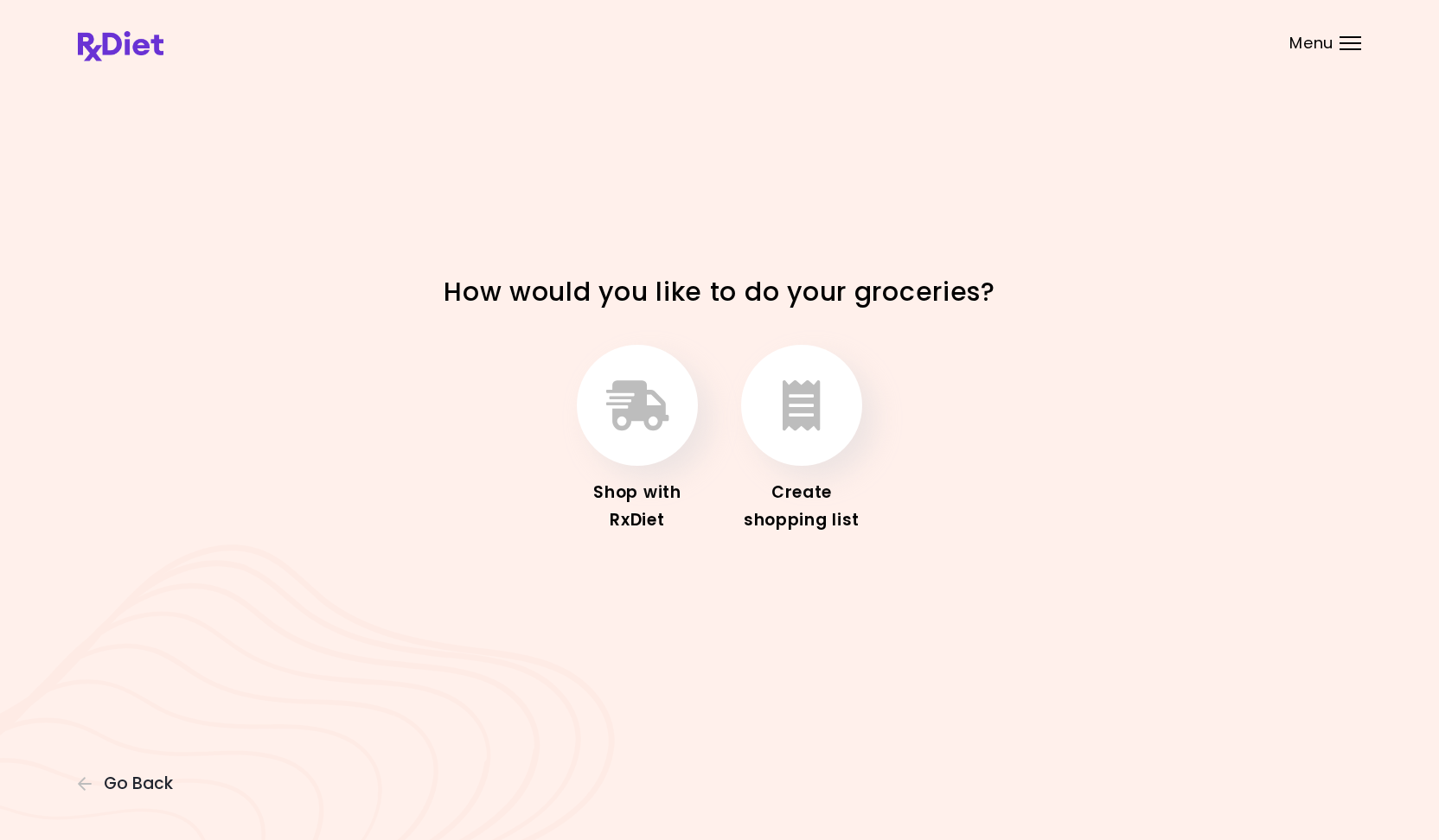
click at [1349, 39] on div "Menu" at bounding box center [1350, 43] width 21 height 13
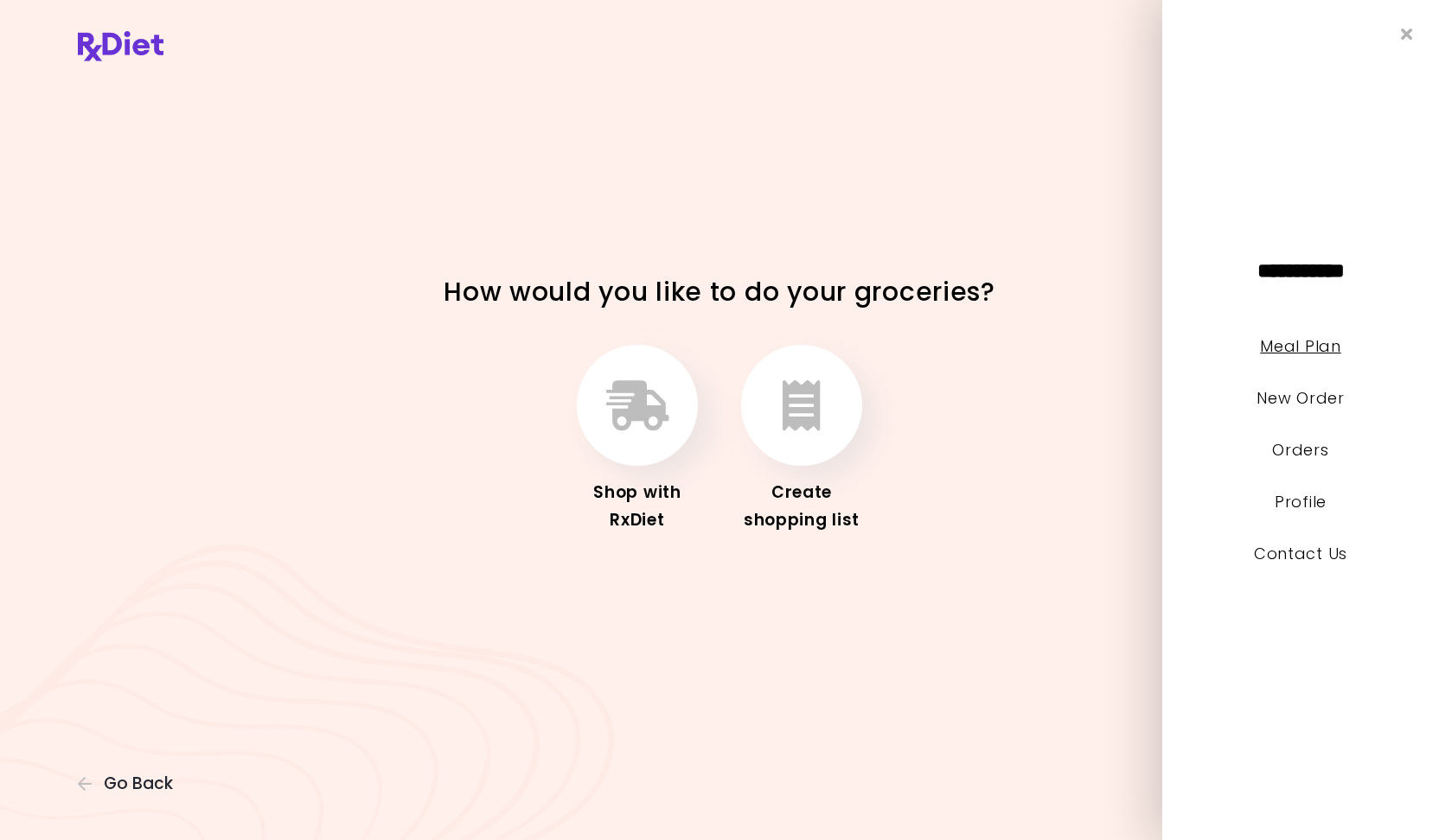
click at [1297, 350] on link "Meal Plan" at bounding box center [1300, 346] width 81 height 21
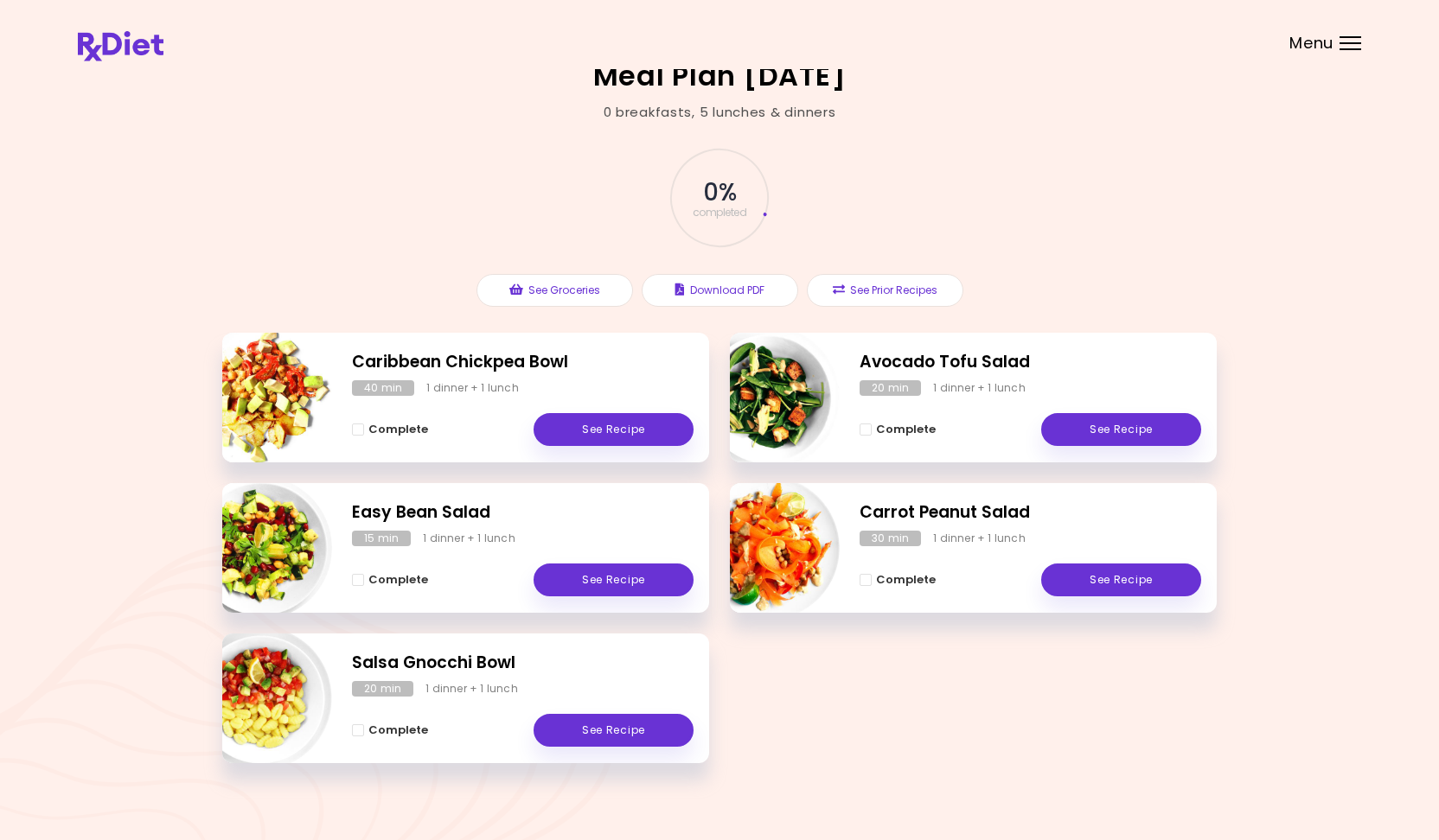
scroll to position [13, 0]
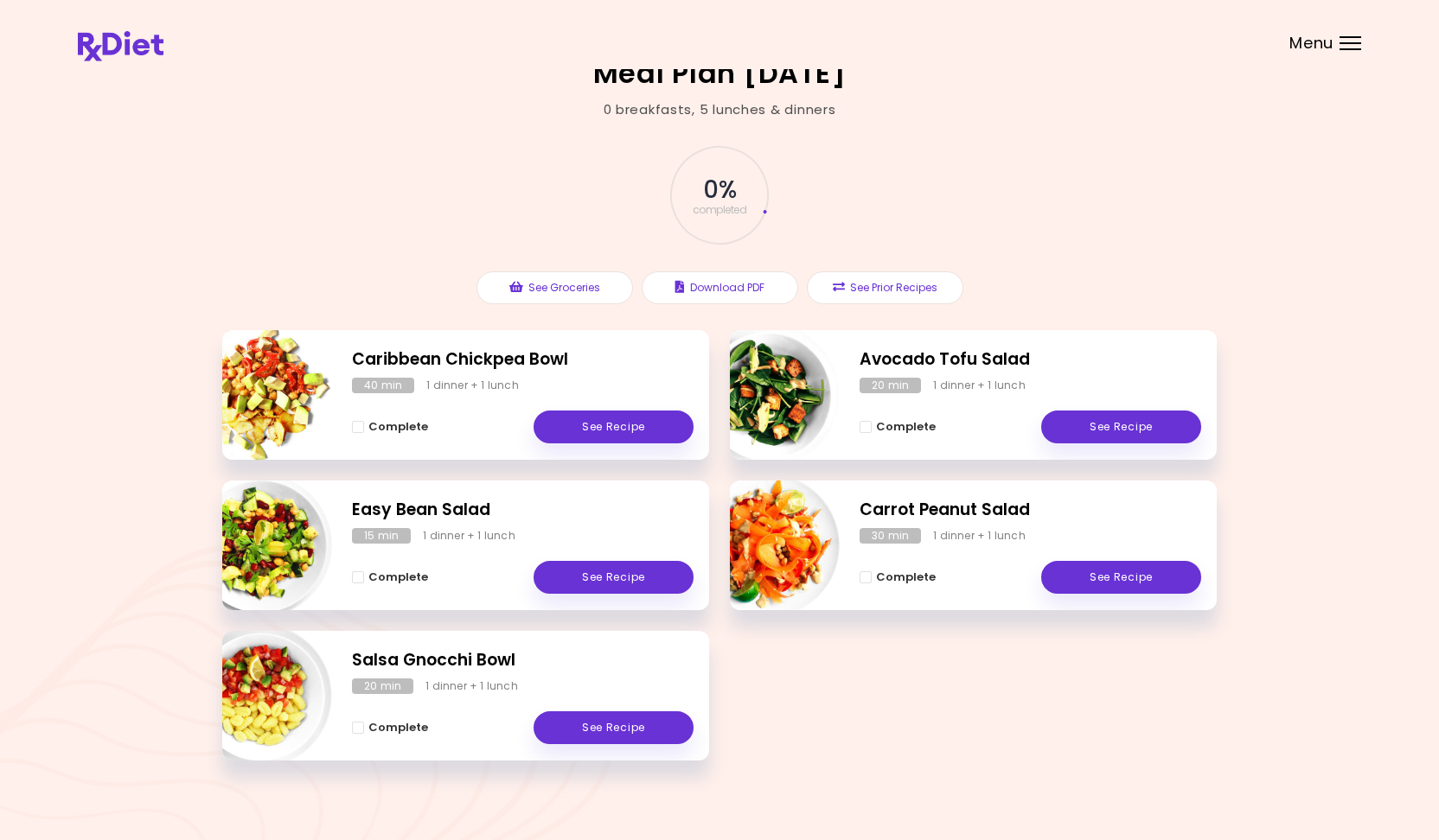
click at [1346, 42] on div at bounding box center [1350, 43] width 21 height 2
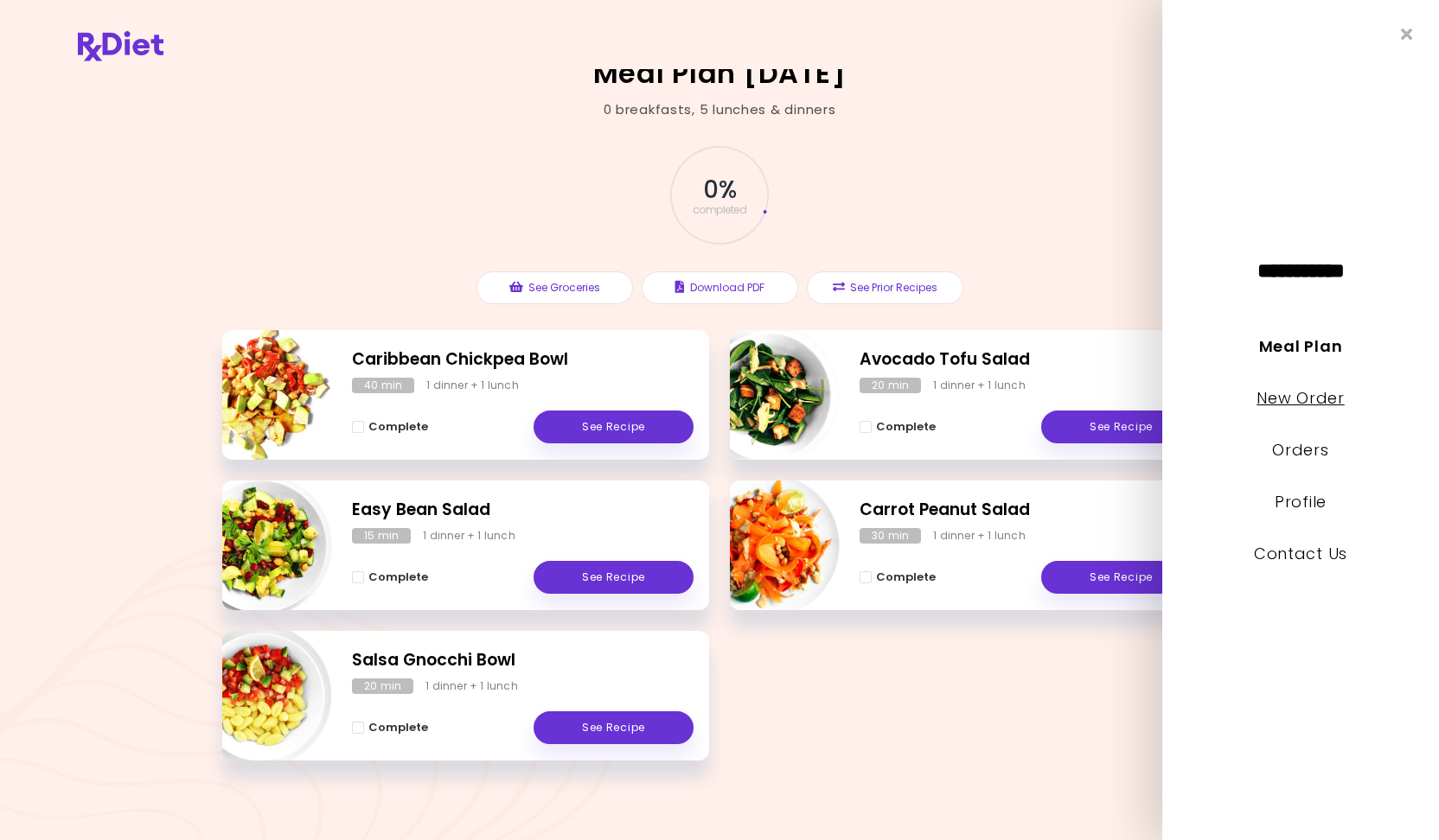
click at [1288, 398] on link "New Order" at bounding box center [1299, 398] width 88 height 21
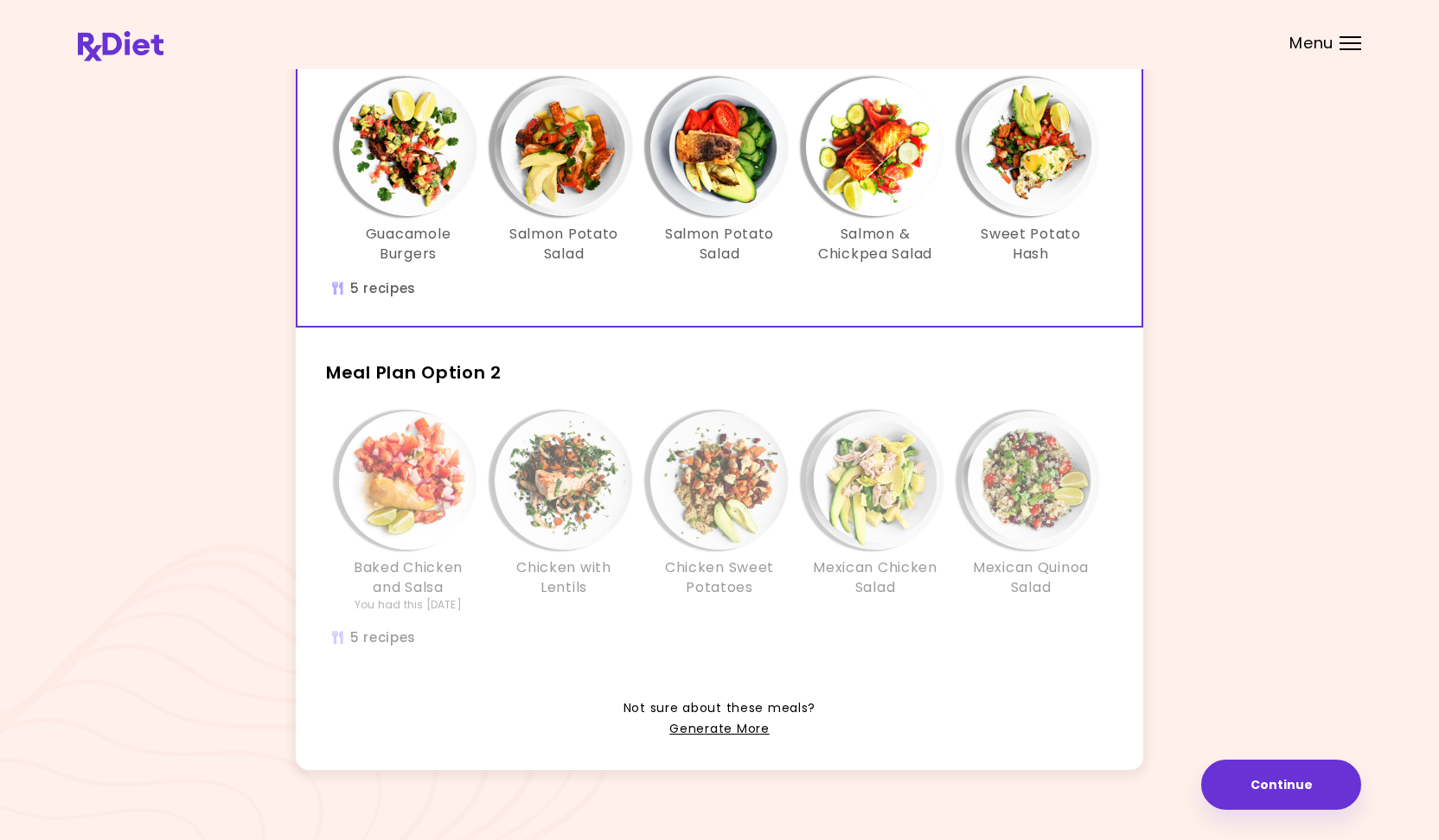
scroll to position [166, 0]
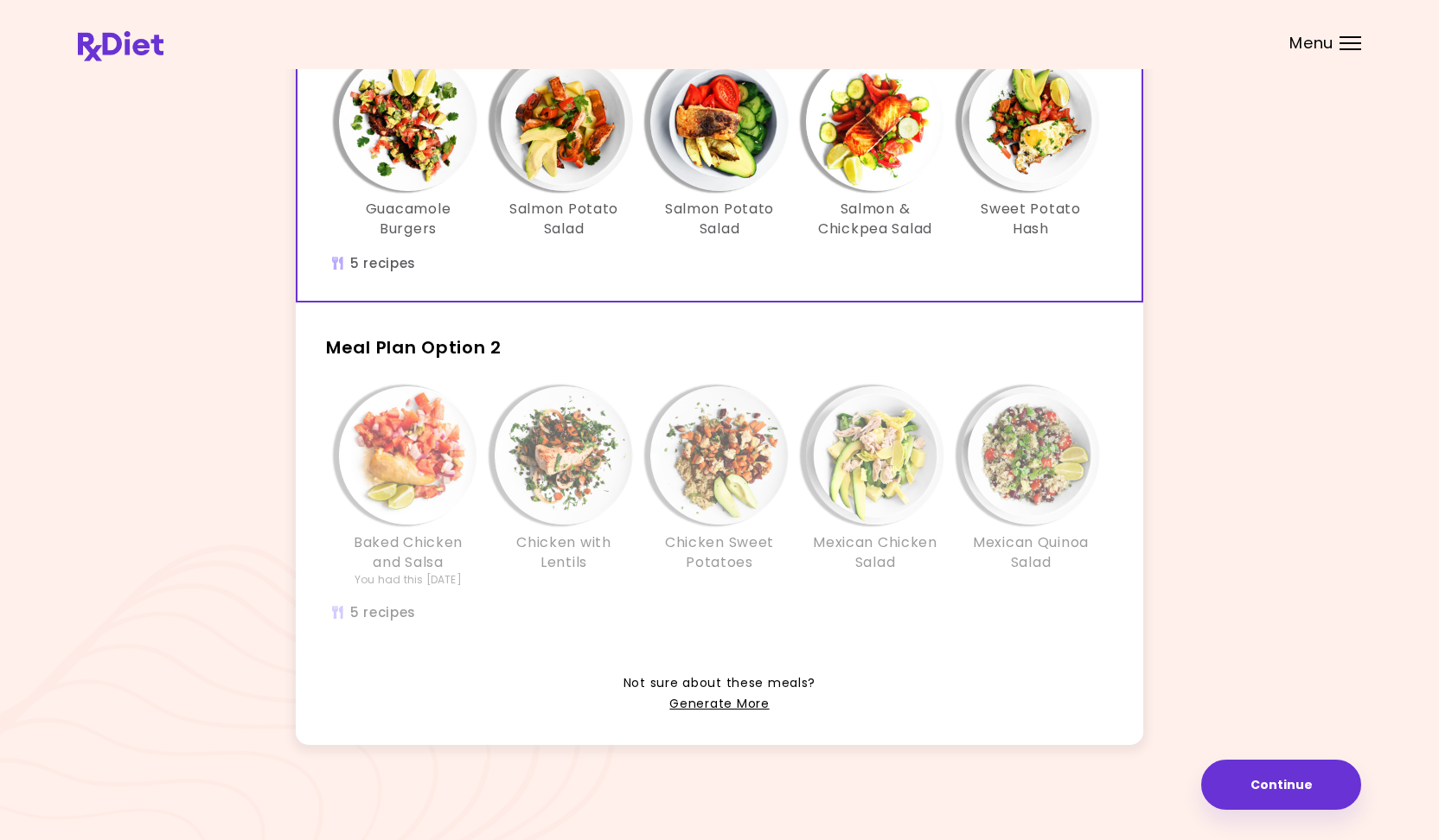
click at [723, 405] on img "Info - Chicken Sweet Potatoes - Meal Plan Option 2" at bounding box center [720, 456] width 139 height 139
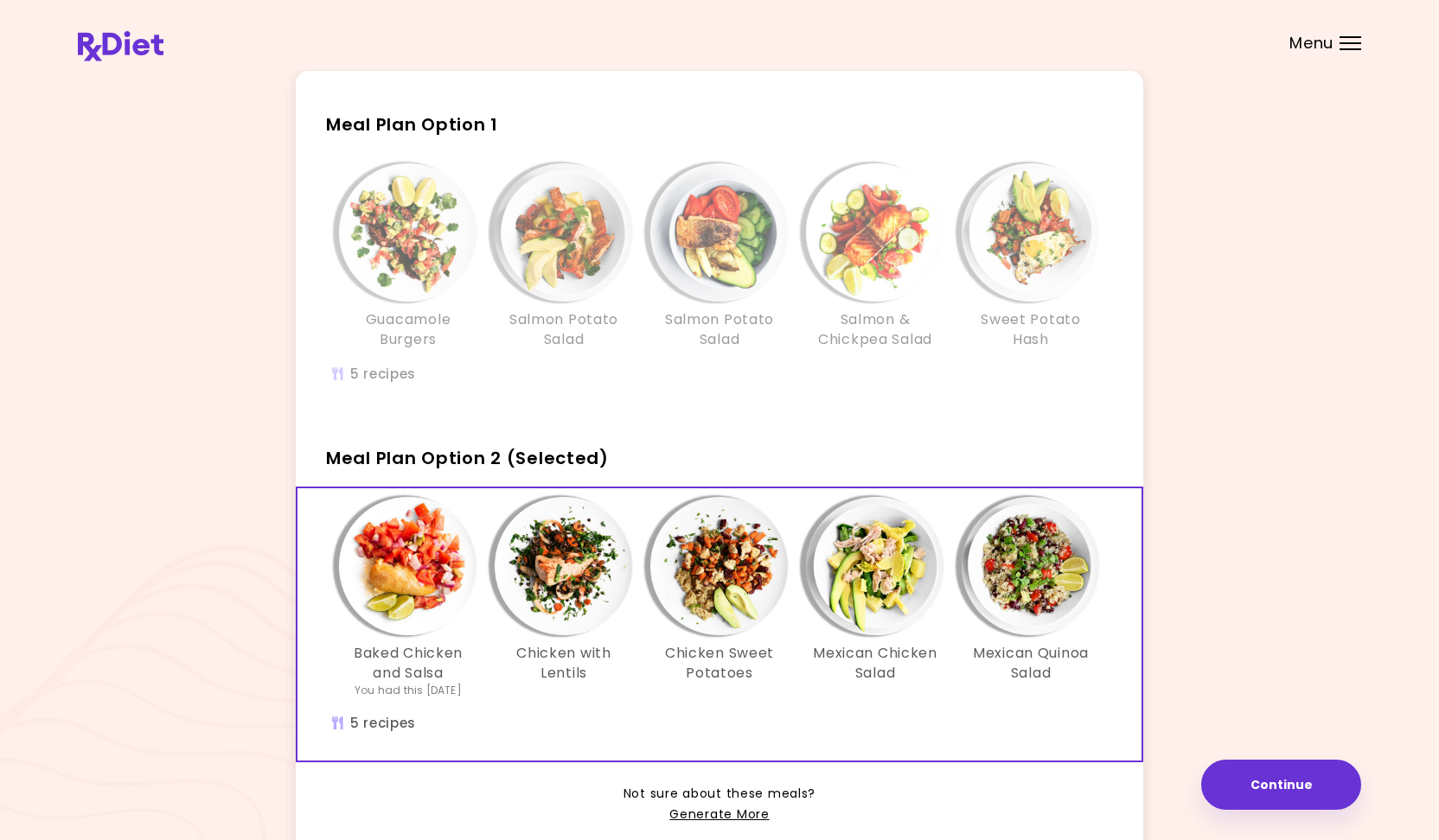
scroll to position [0, 0]
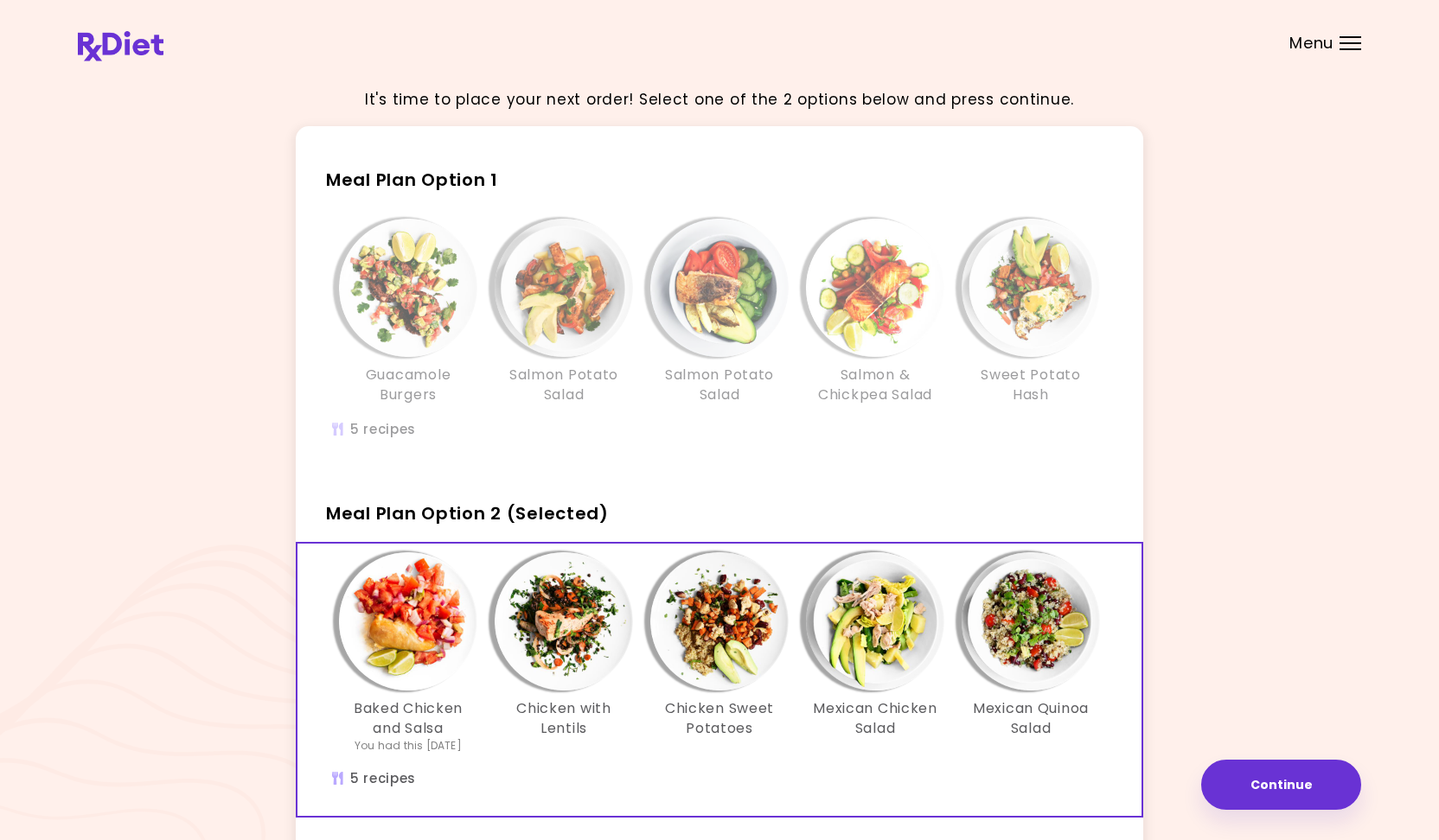
click at [720, 318] on img "Info - Salmon Potato Salad - Meal Plan Option 1" at bounding box center [720, 288] width 139 height 139
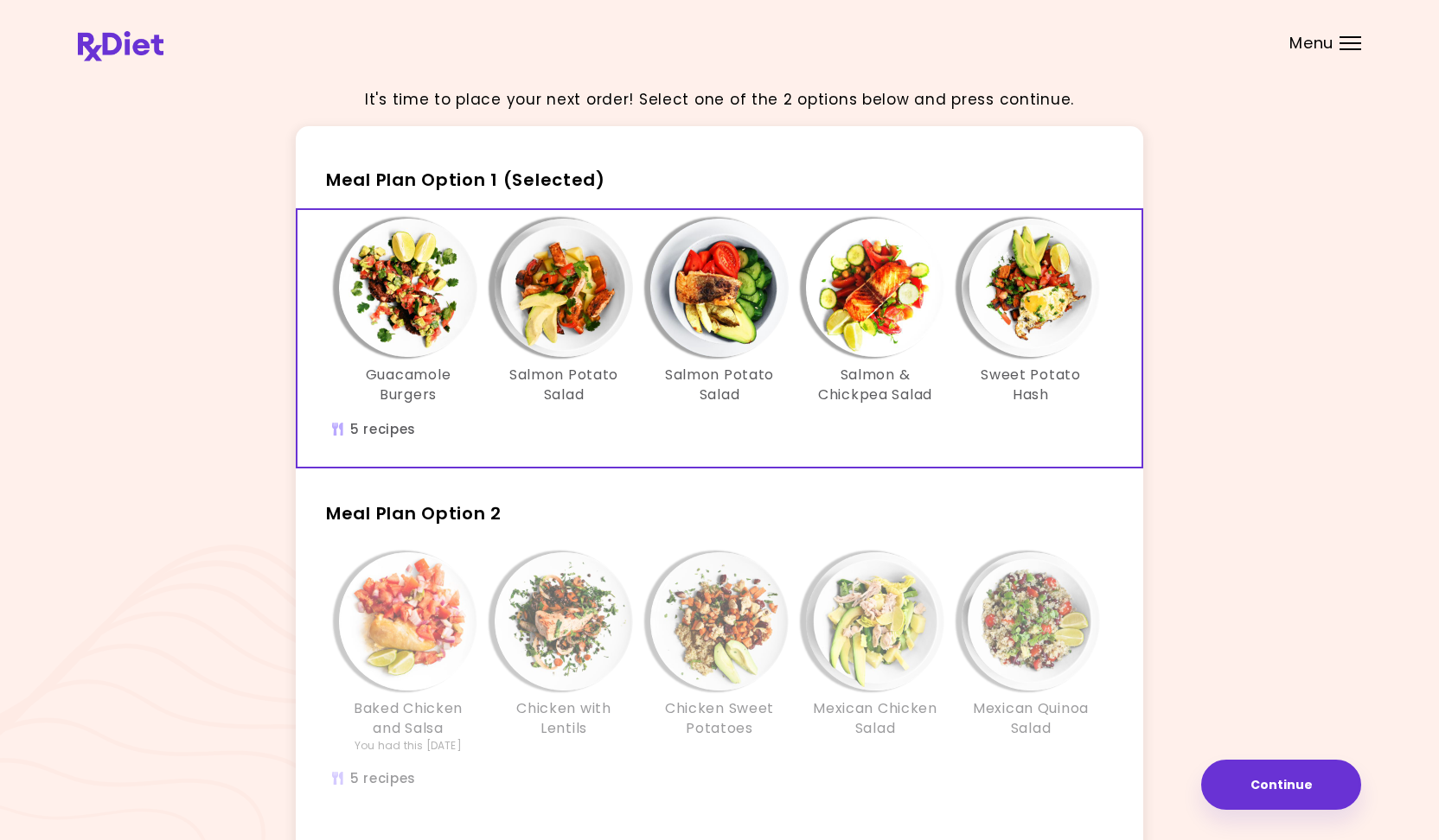
click at [720, 568] on img "Info - Chicken Sweet Potatoes - Meal Plan Option 2" at bounding box center [720, 622] width 139 height 139
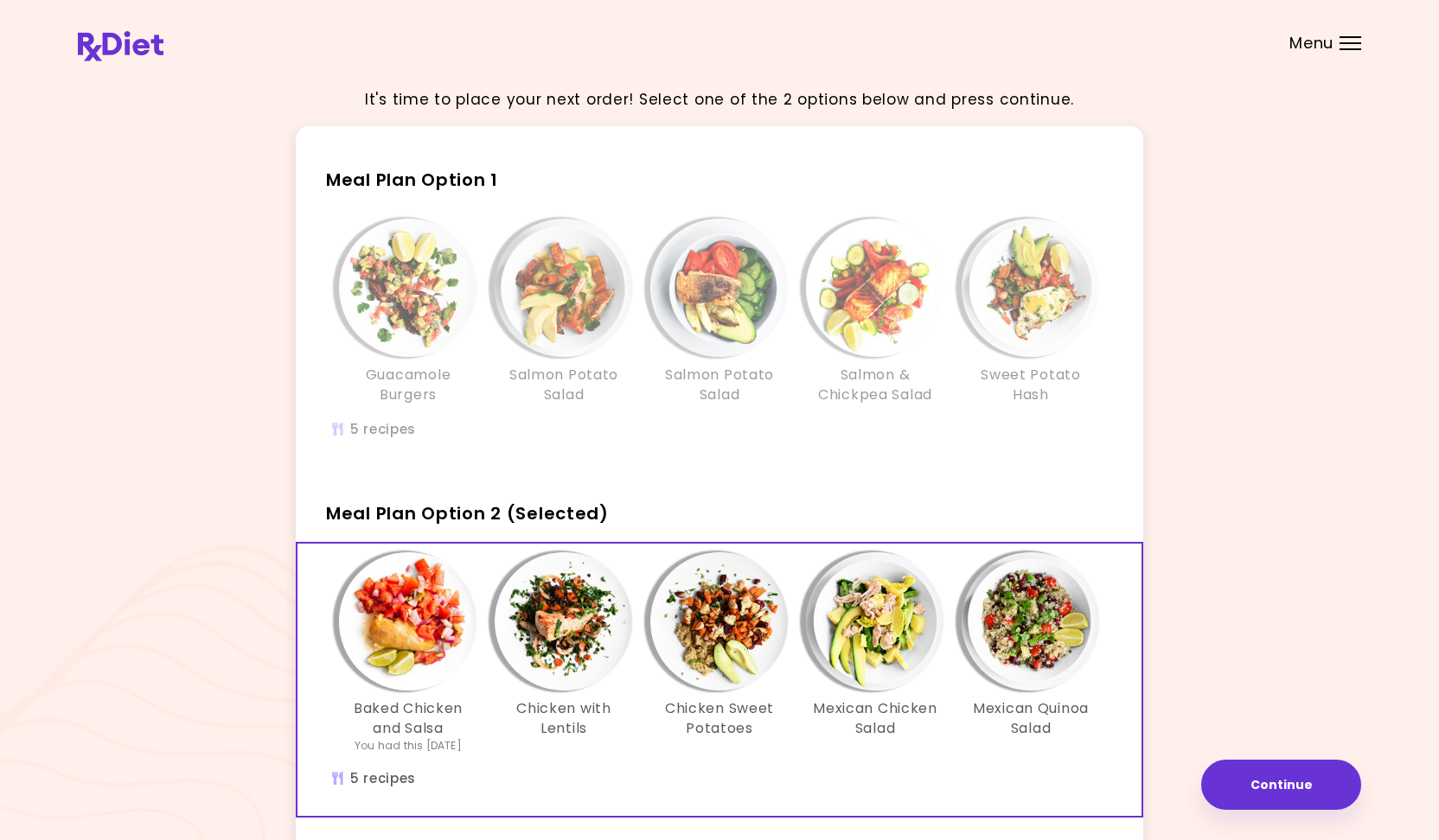
click at [716, 289] on img "Info - Salmon Potato Salad - Meal Plan Option 1" at bounding box center [720, 288] width 139 height 139
